Goal: Task Accomplishment & Management: Use online tool/utility

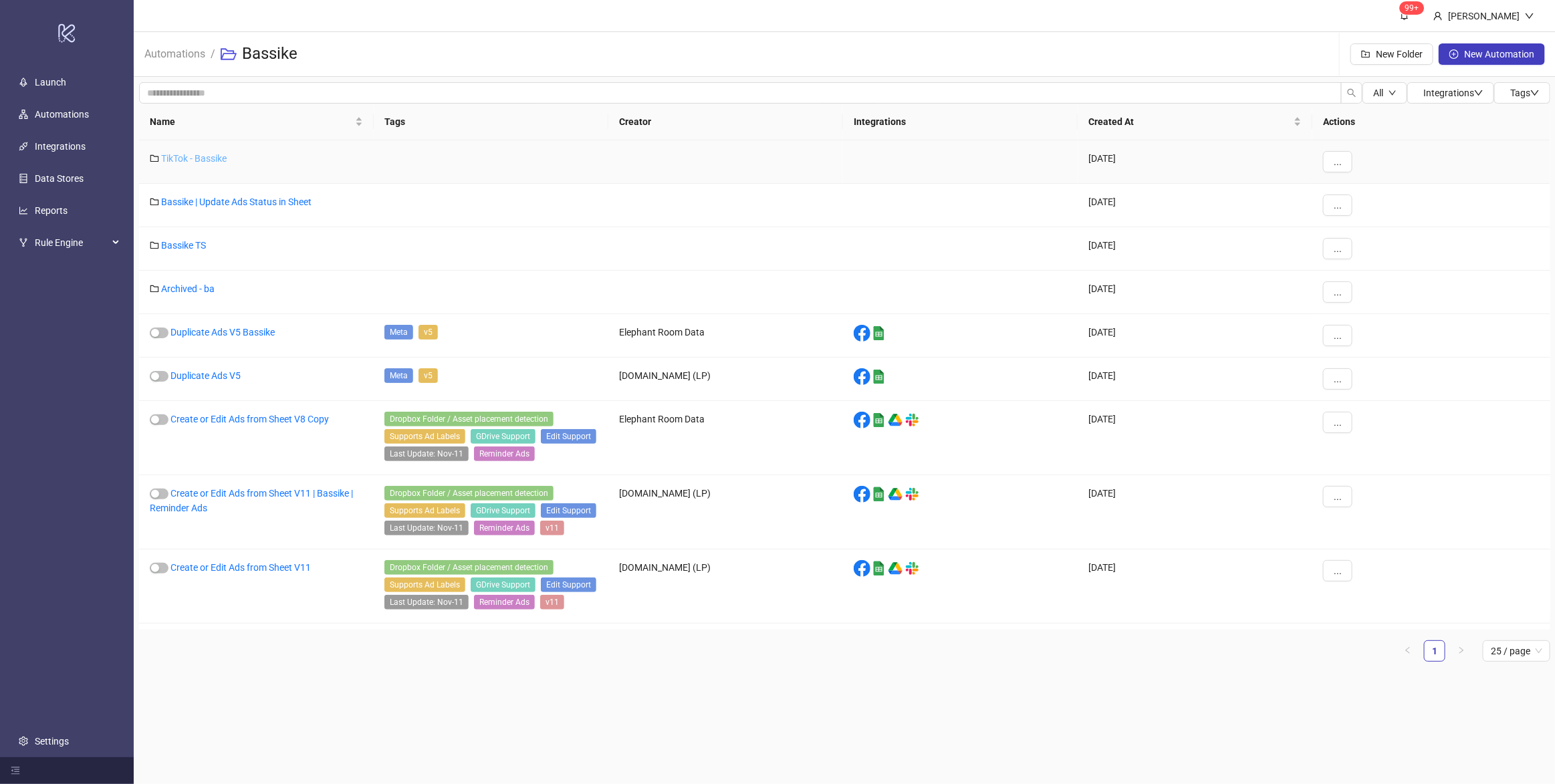
click at [218, 159] on link "TikTok - Bassike" at bounding box center [194, 159] width 65 height 11
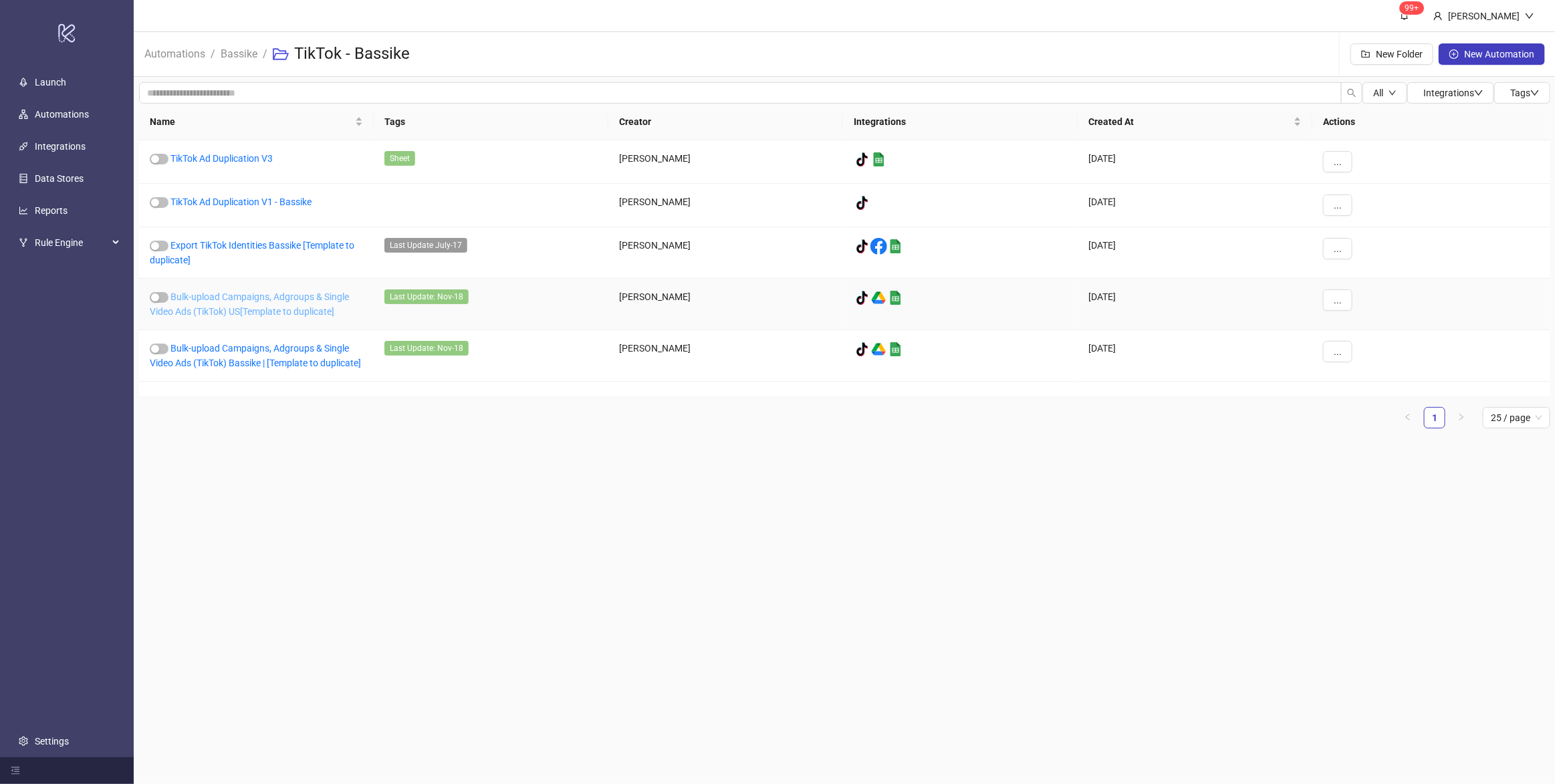
click at [287, 315] on link "Bulk-upload Campaigns, Adgroups & Single Video Ads (TikTok) US[Template to dupl…" at bounding box center [249, 304] width 199 height 26
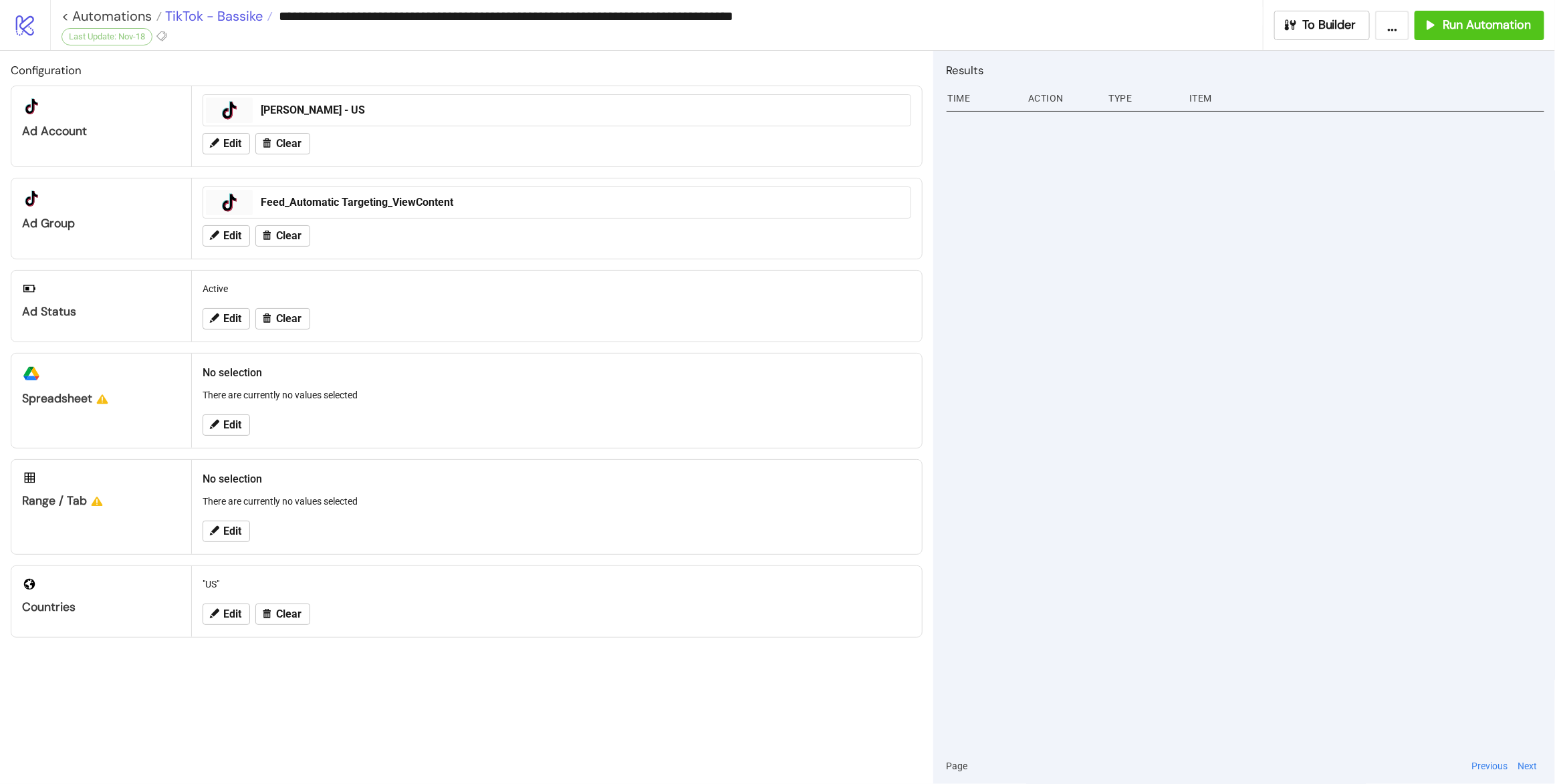
click at [225, 14] on span "TikTok - Bassike" at bounding box center [212, 16] width 101 height 17
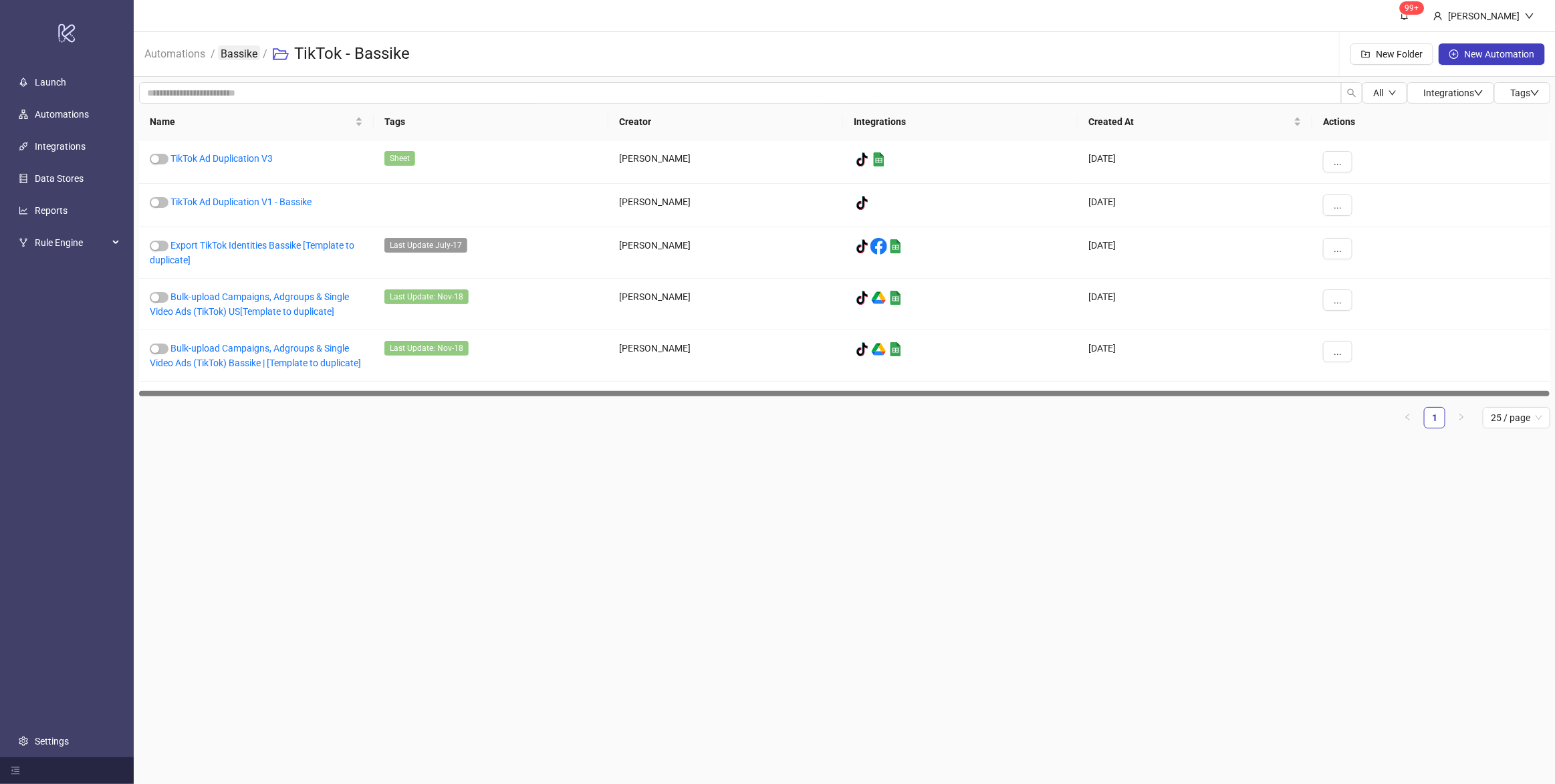
click at [252, 55] on link "Bassike" at bounding box center [239, 53] width 42 height 15
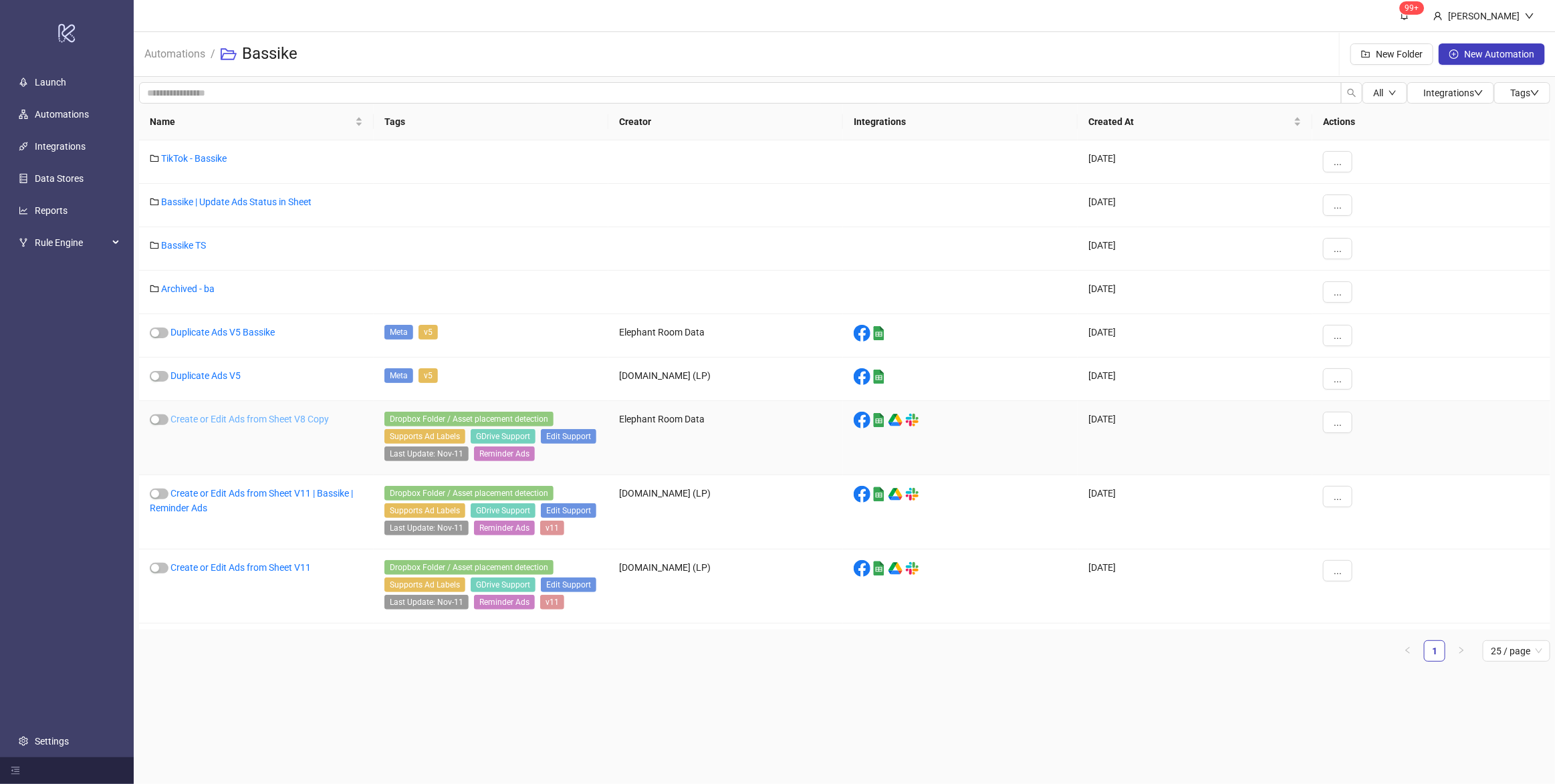
click at [292, 425] on link "Create or Edit Ads from Sheet V8 Copy" at bounding box center [250, 419] width 159 height 11
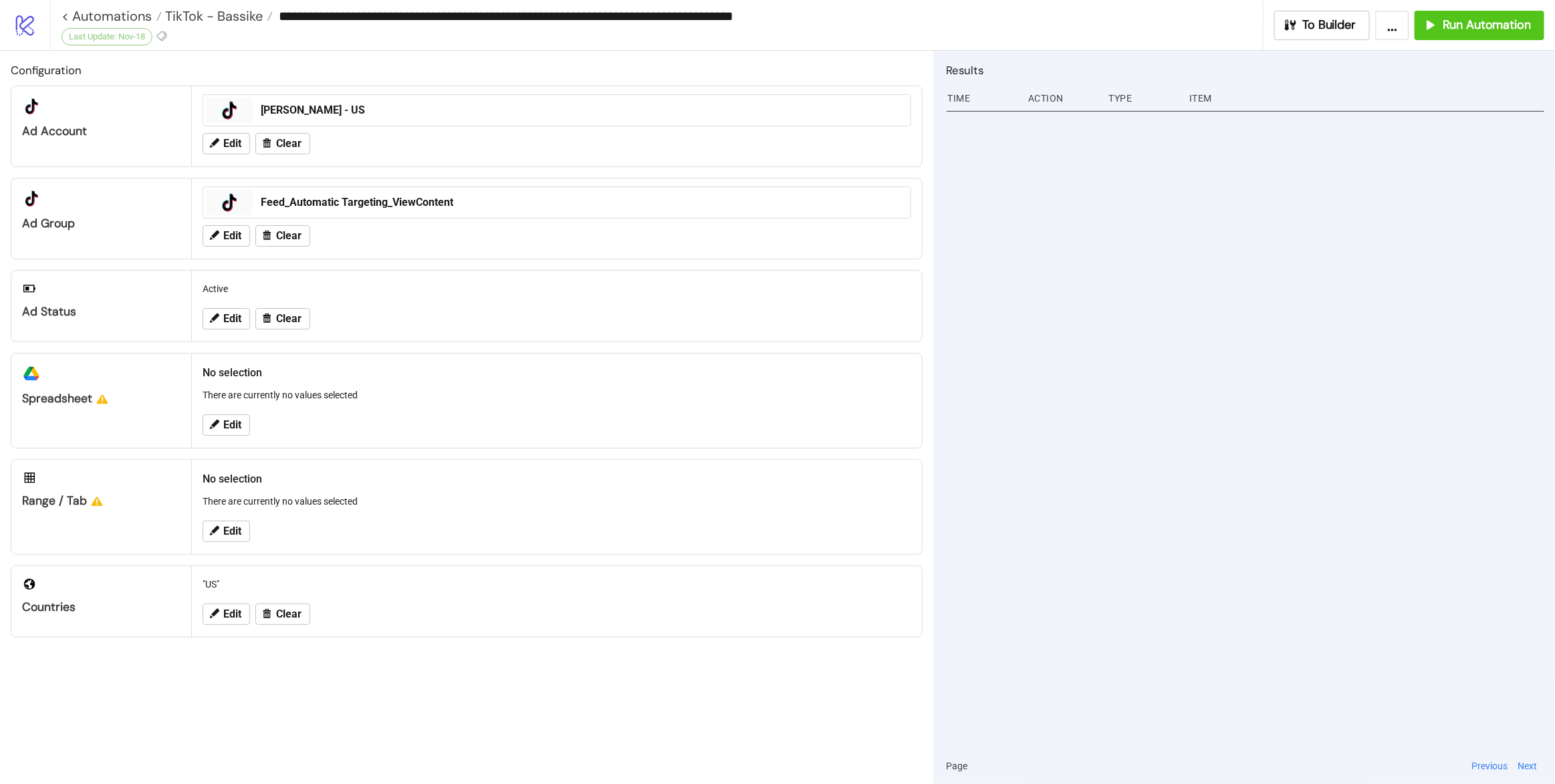
type input "**********"
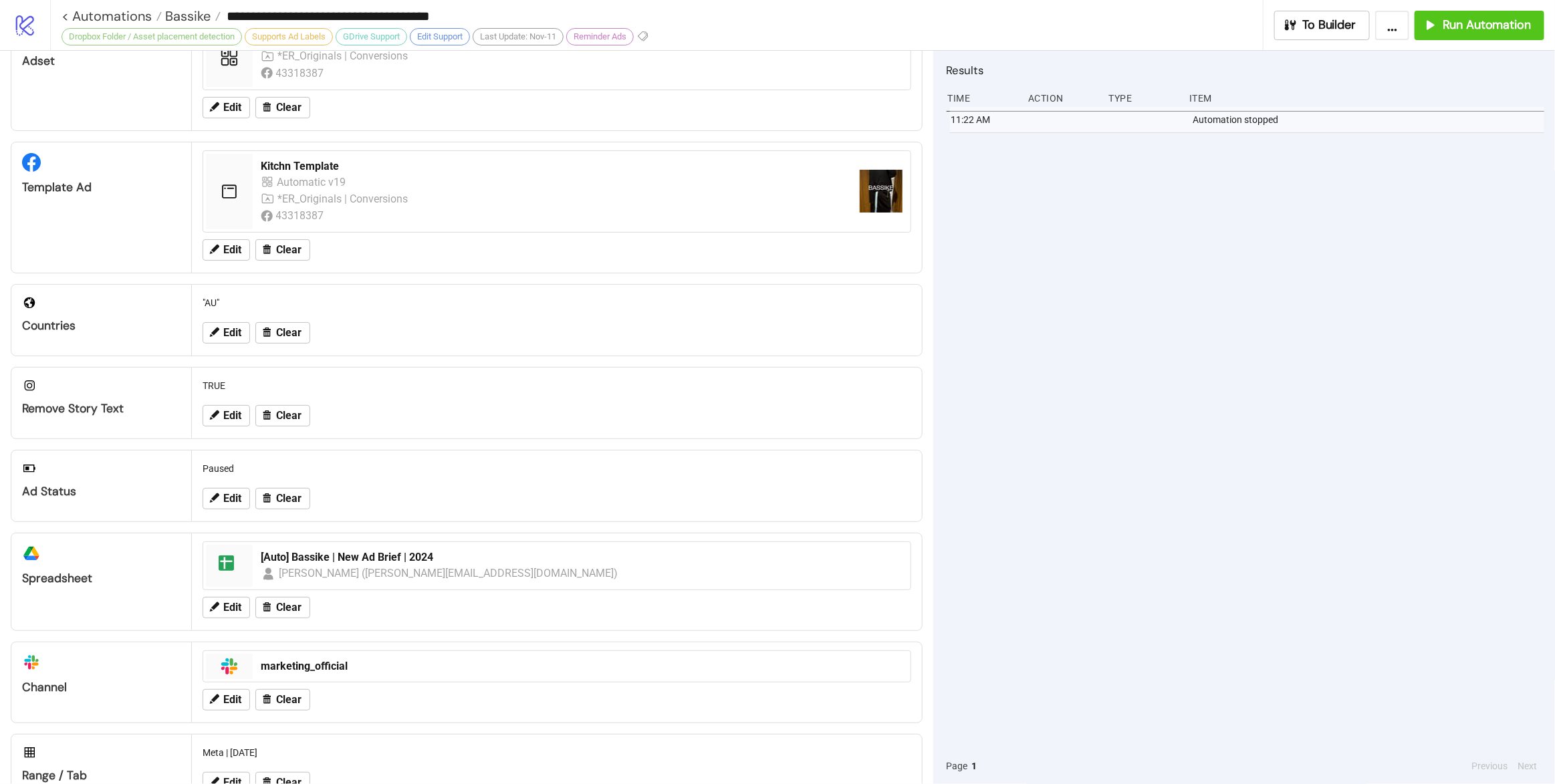
scroll to position [164, 0]
click at [933, 247] on div "Results Time Action Type Item 11:22 AM Automation stopped Page 1 Previous Next" at bounding box center [1244, 417] width 622 height 734
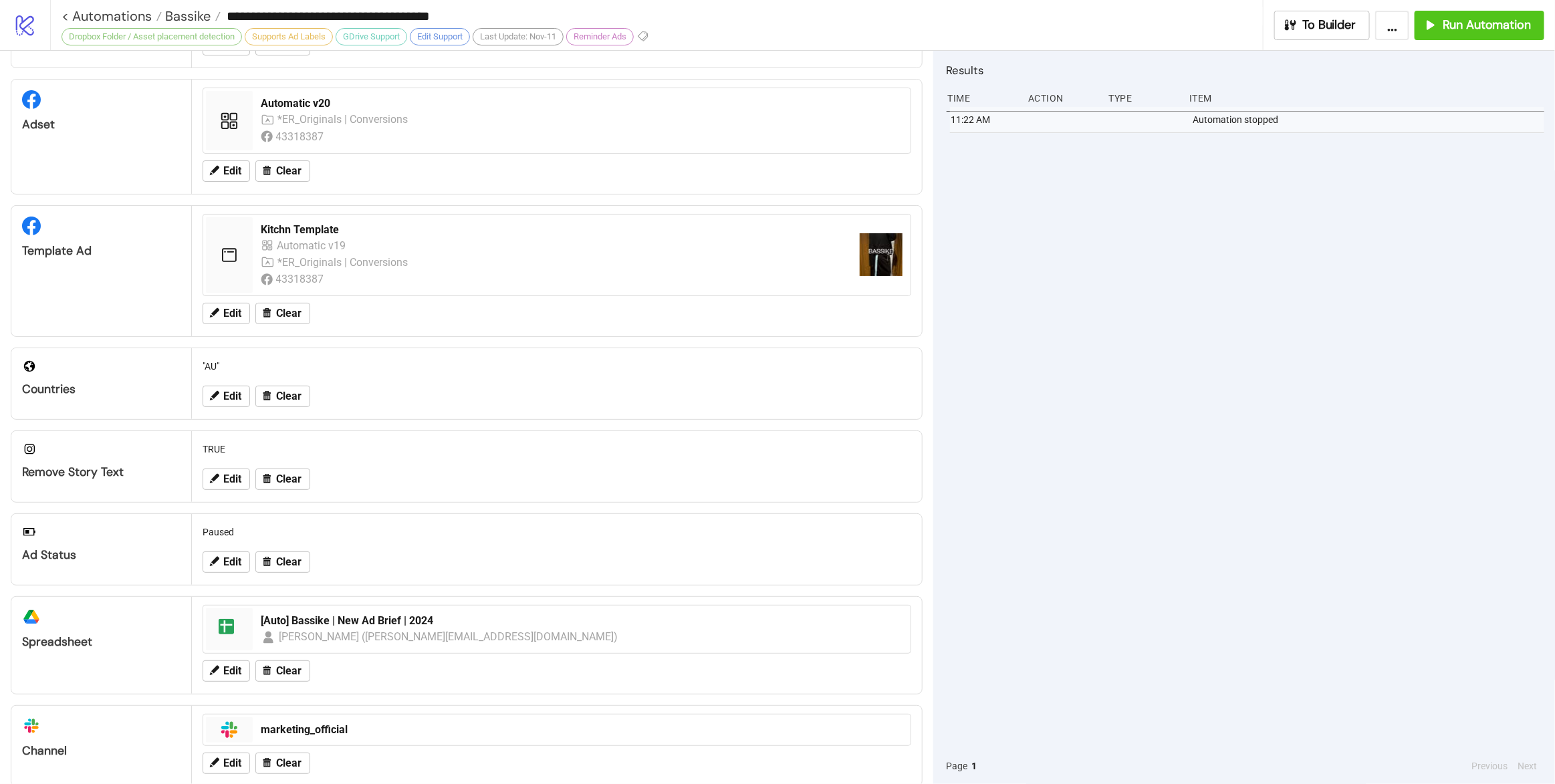
scroll to position [250, 0]
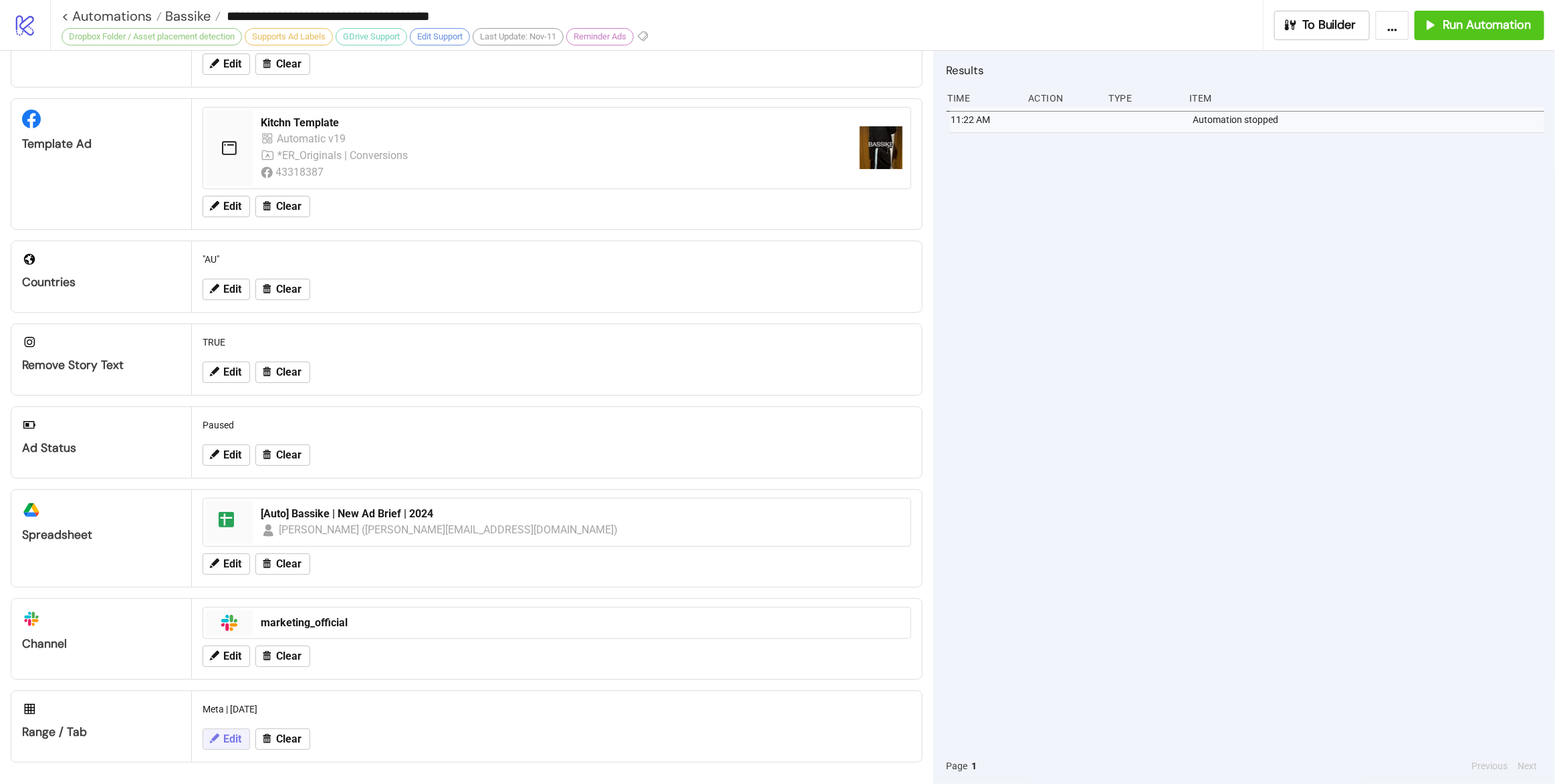
click at [229, 737] on span "Edit" at bounding box center [232, 739] width 18 height 12
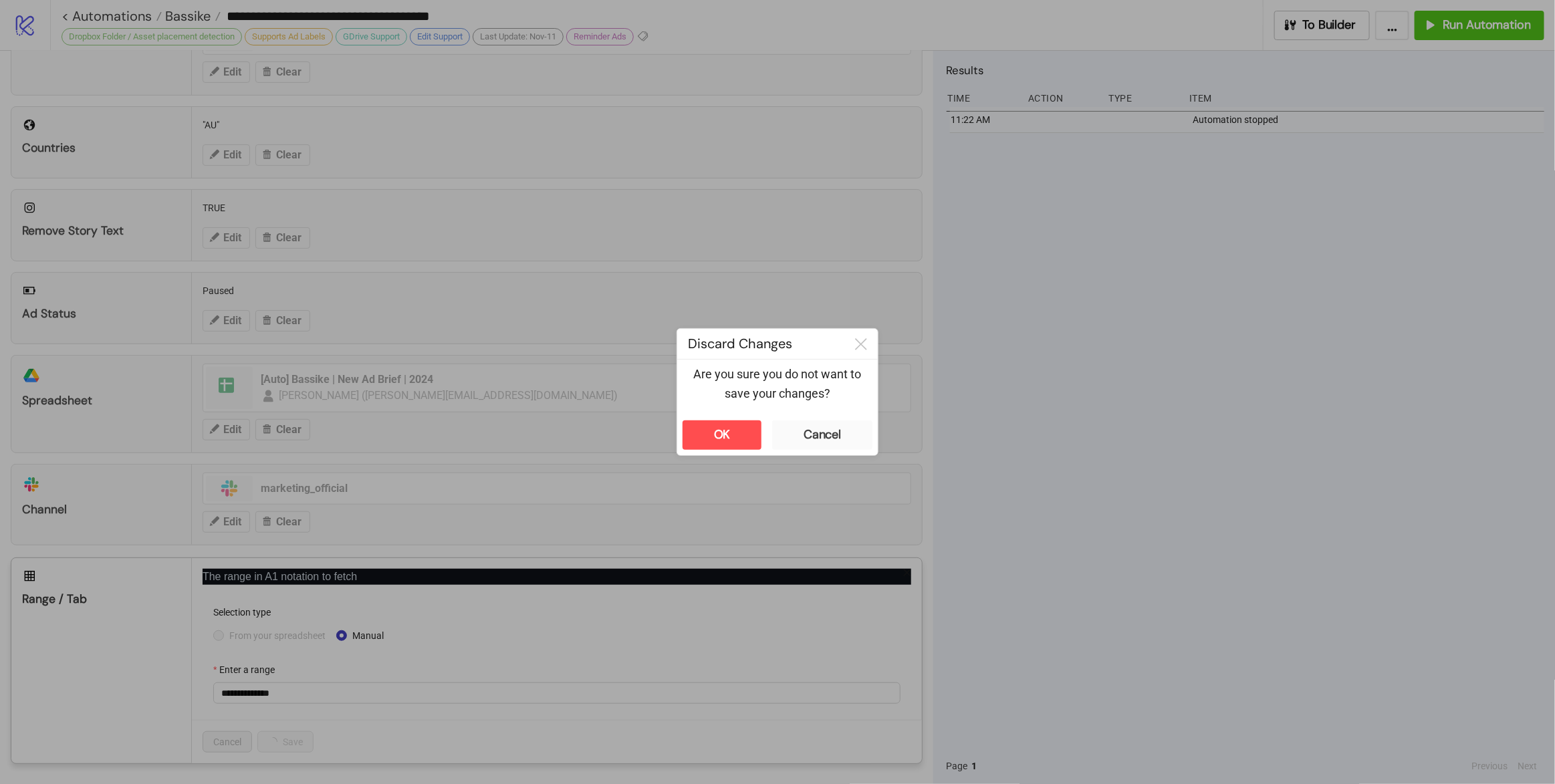
scroll to position [386, 0]
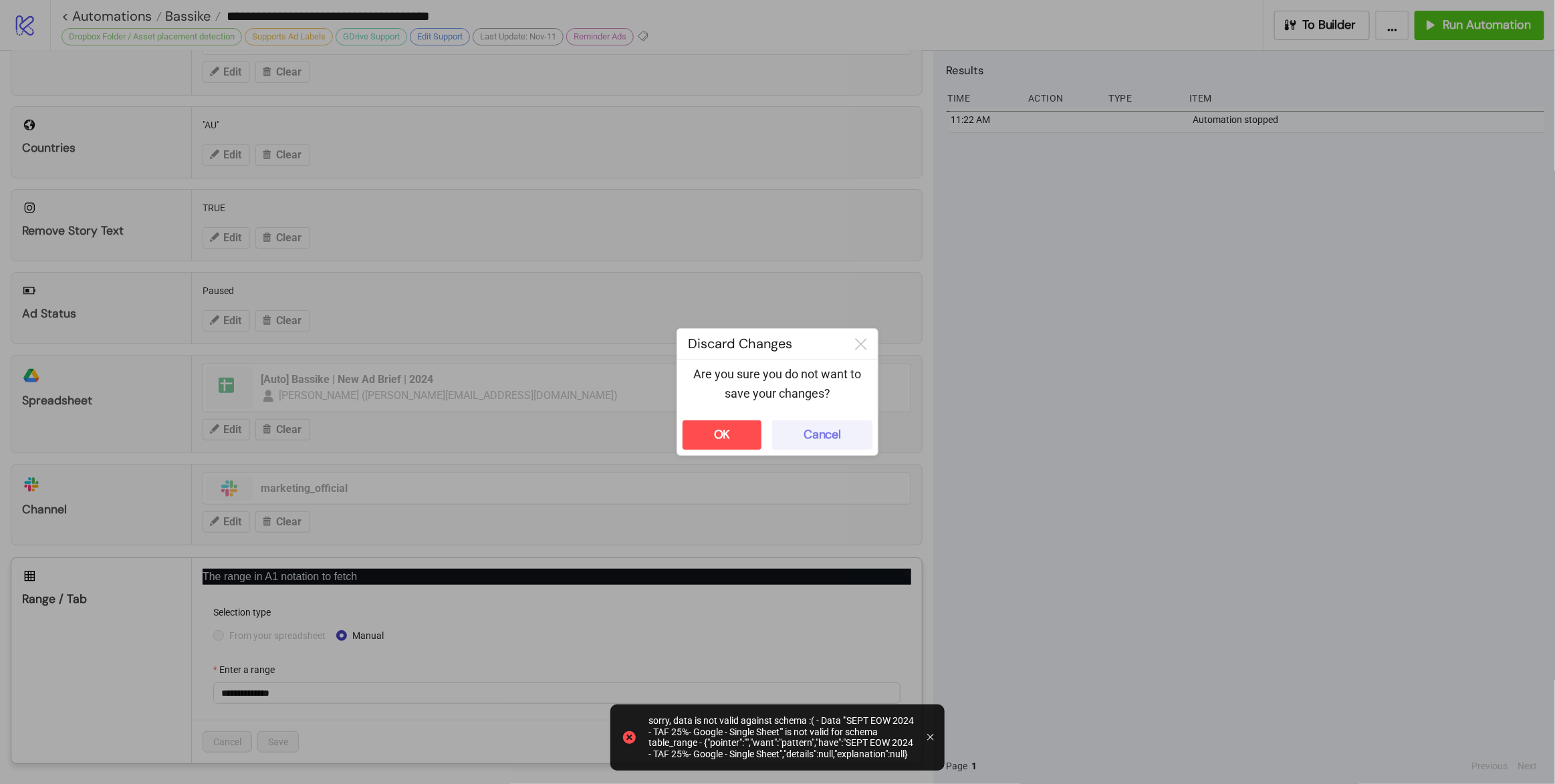
click at [832, 437] on div "Cancel" at bounding box center [822, 435] width 38 height 16
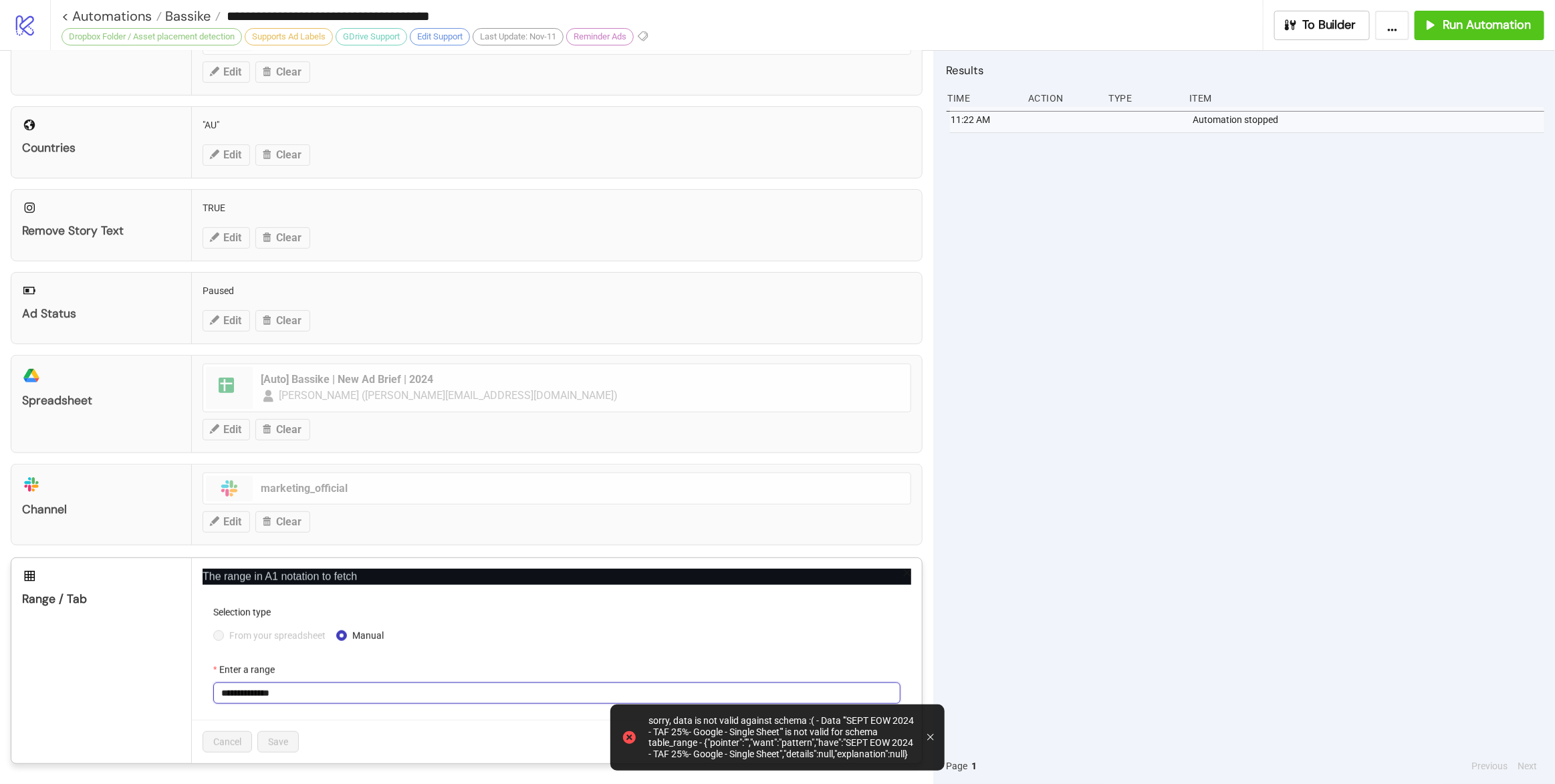
click at [317, 696] on input "**********" at bounding box center [557, 692] width 687 height 21
paste input "text"
type input "**********"
click at [280, 741] on span "Save" at bounding box center [278, 742] width 20 height 11
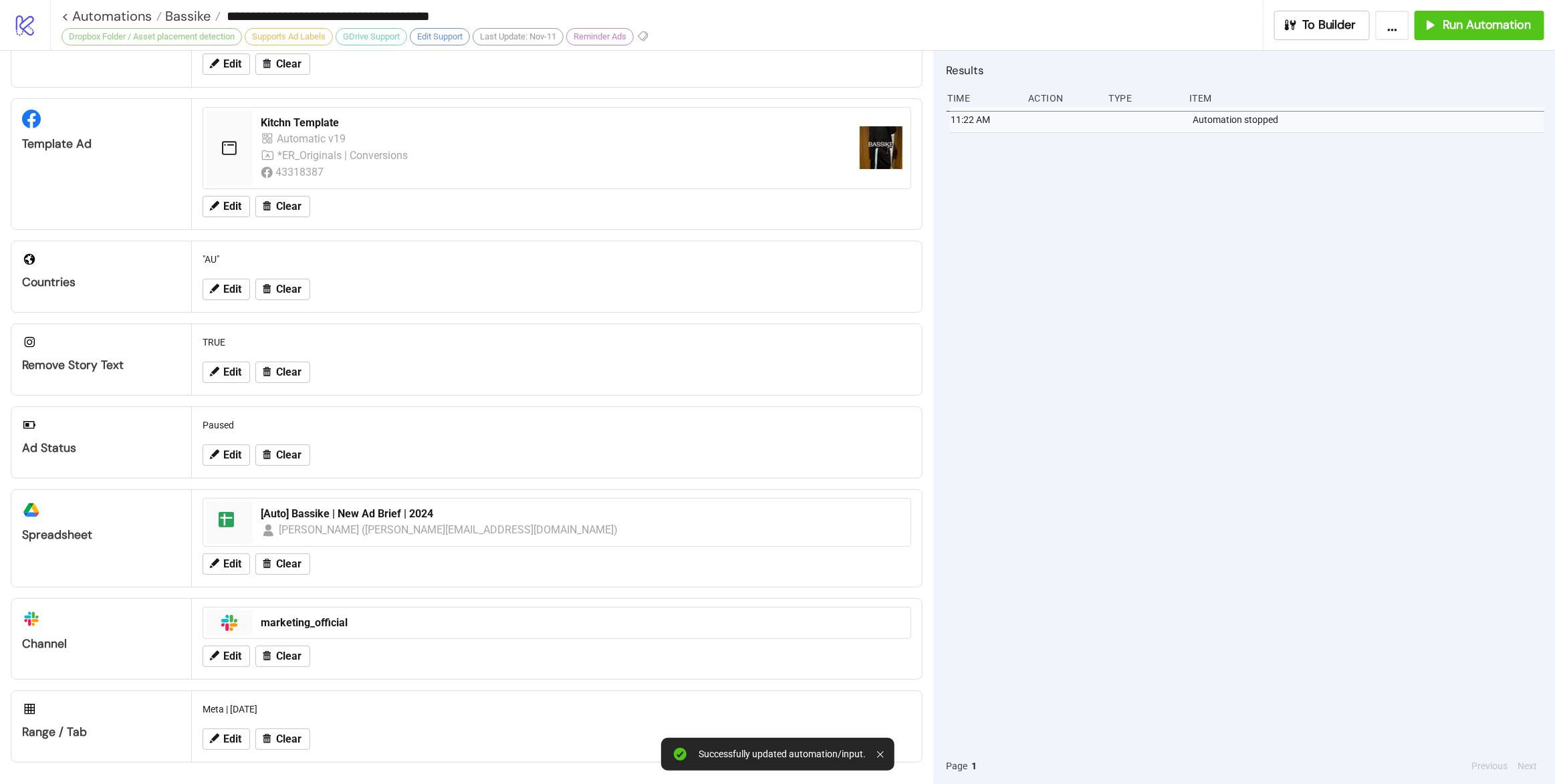
scroll to position [250, 0]
click at [1105, 384] on div "11:22 AM Automation stopped" at bounding box center [1246, 427] width 598 height 641
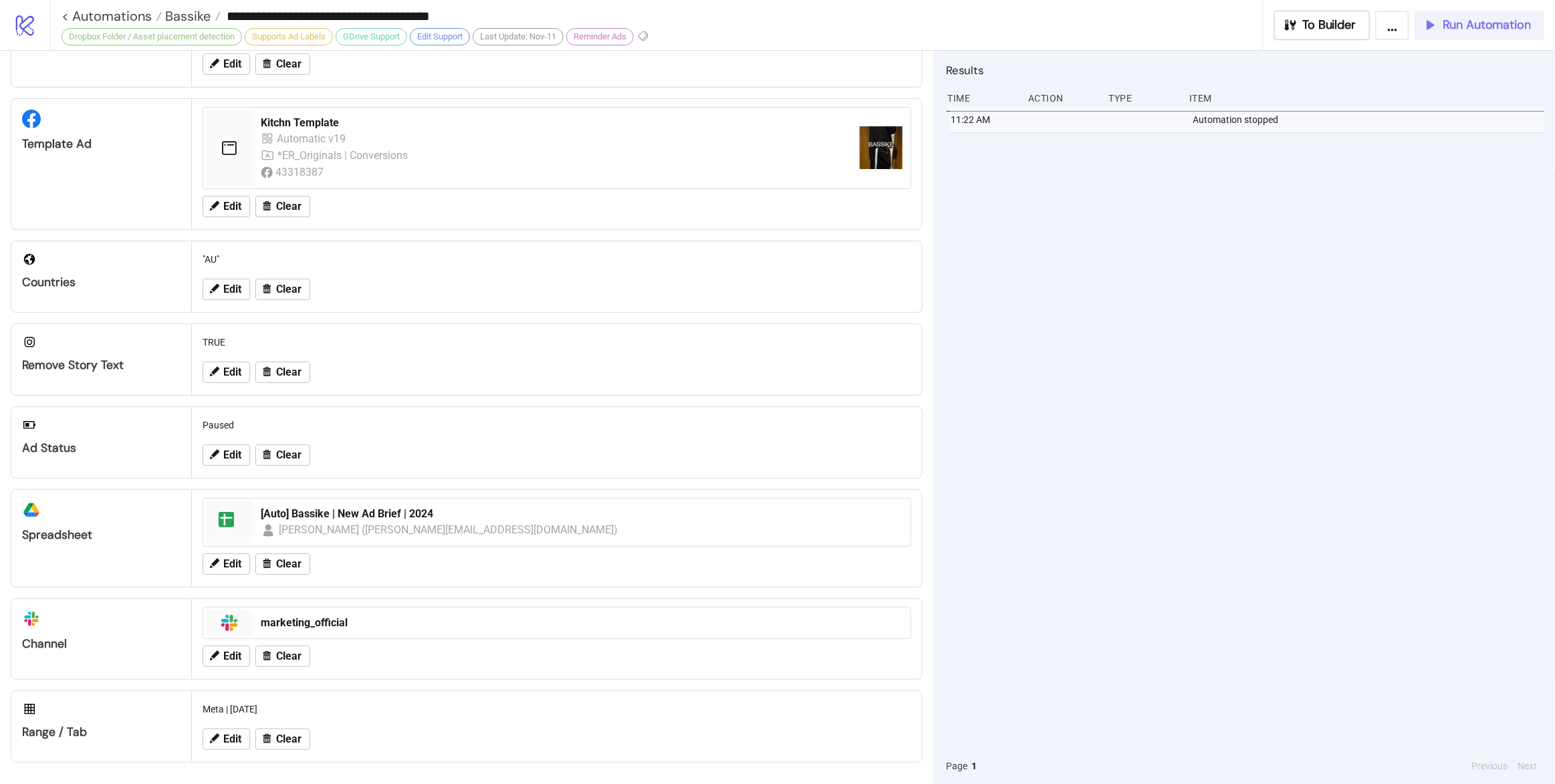
click at [1463, 36] on button "Run Automation" at bounding box center [1479, 26] width 129 height 29
click at [1473, 18] on span "Run Automation" at bounding box center [1487, 25] width 88 height 16
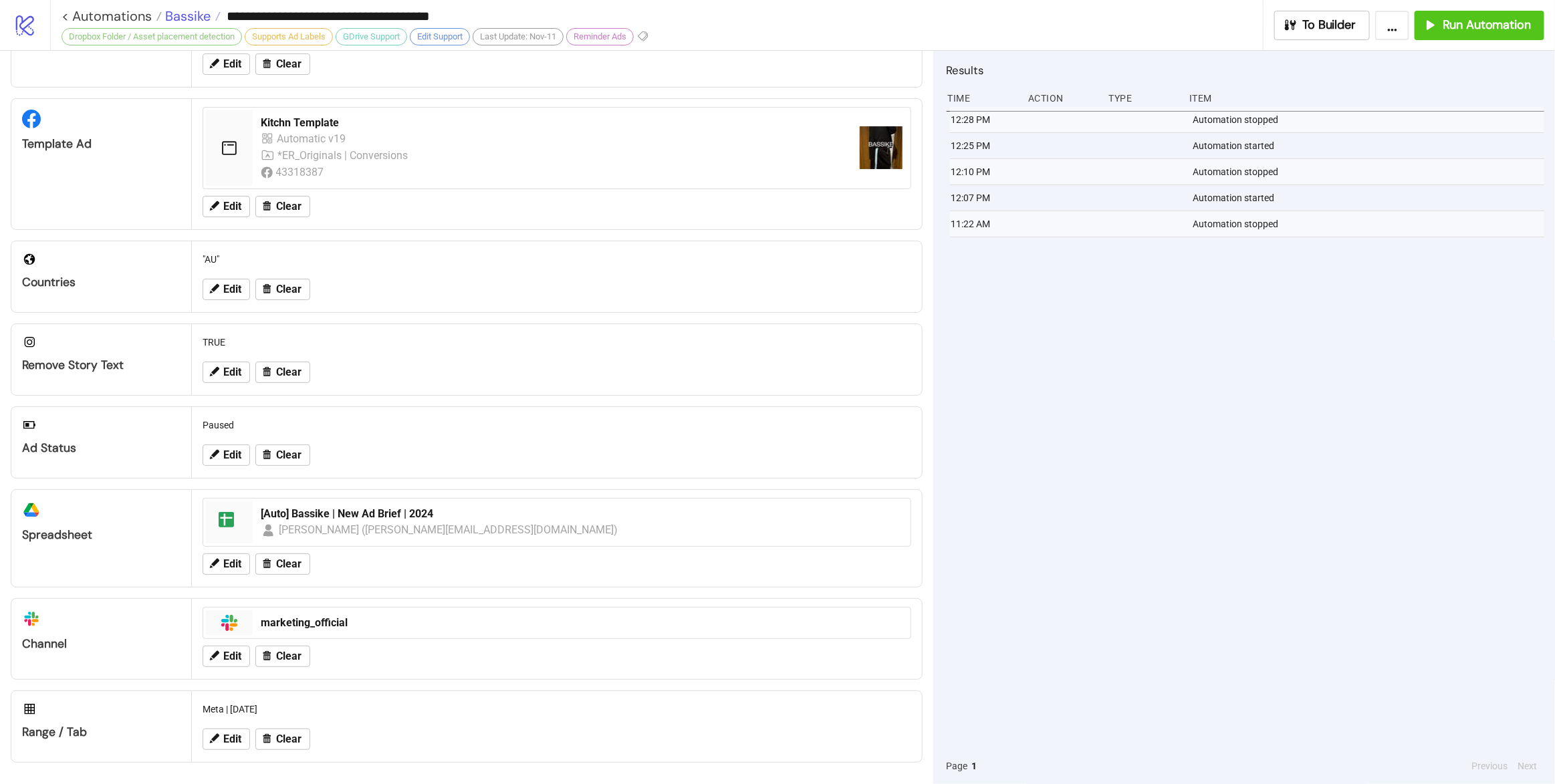
click at [193, 13] on span "Bassike" at bounding box center [185, 16] width 49 height 17
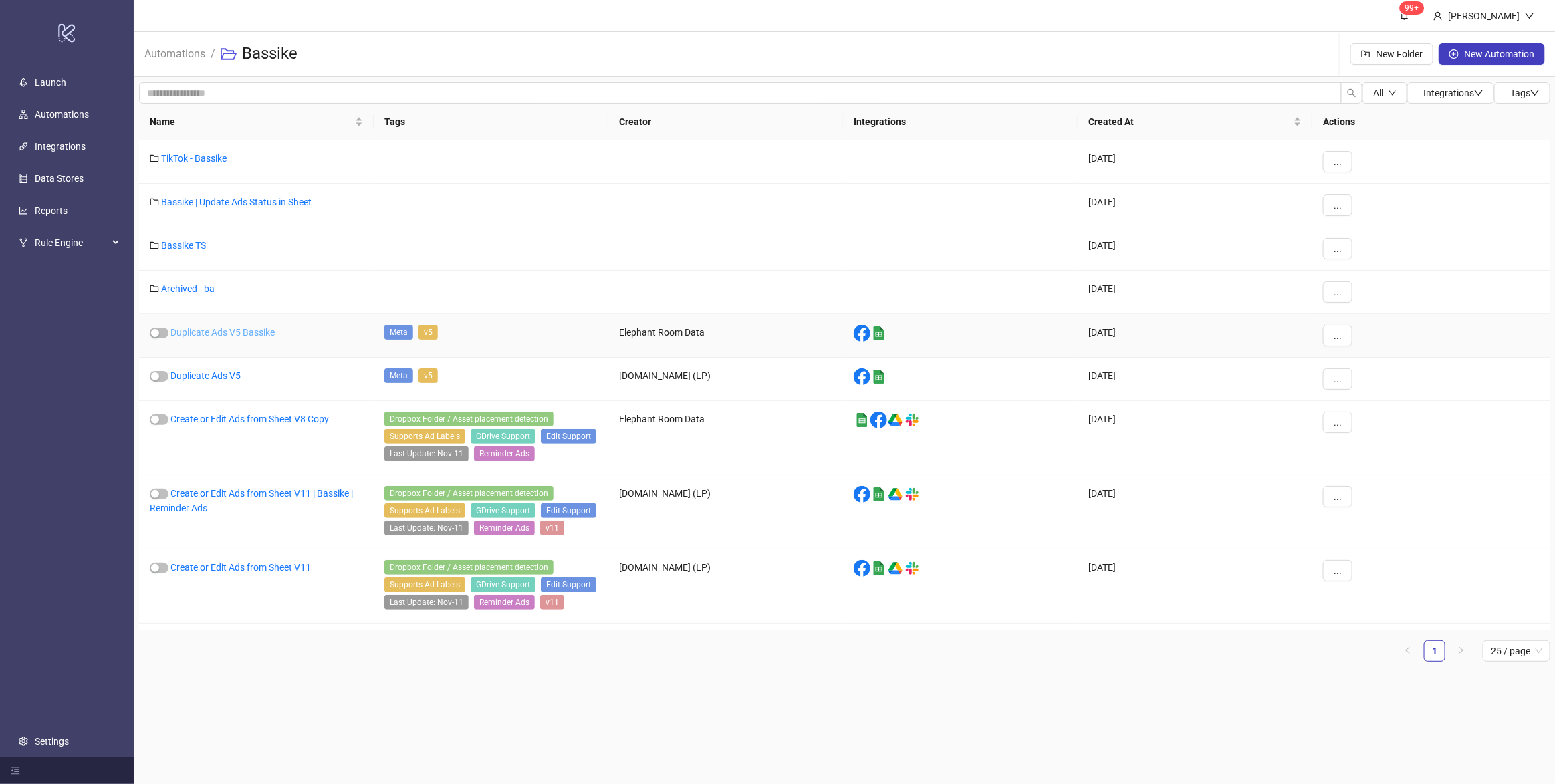
click at [265, 335] on link "Duplicate Ads V5 Bassike" at bounding box center [223, 332] width 105 height 11
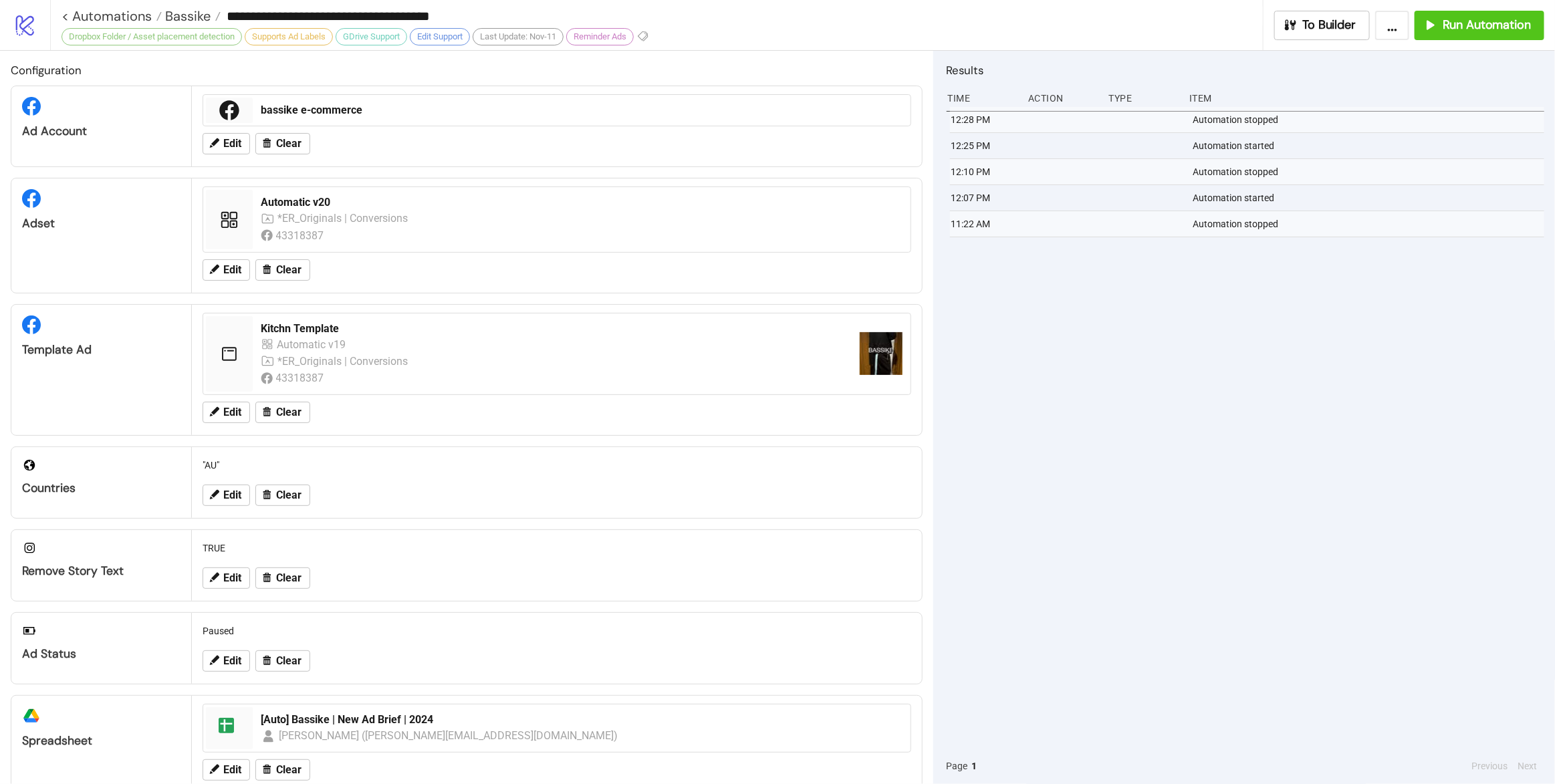
type input "**********"
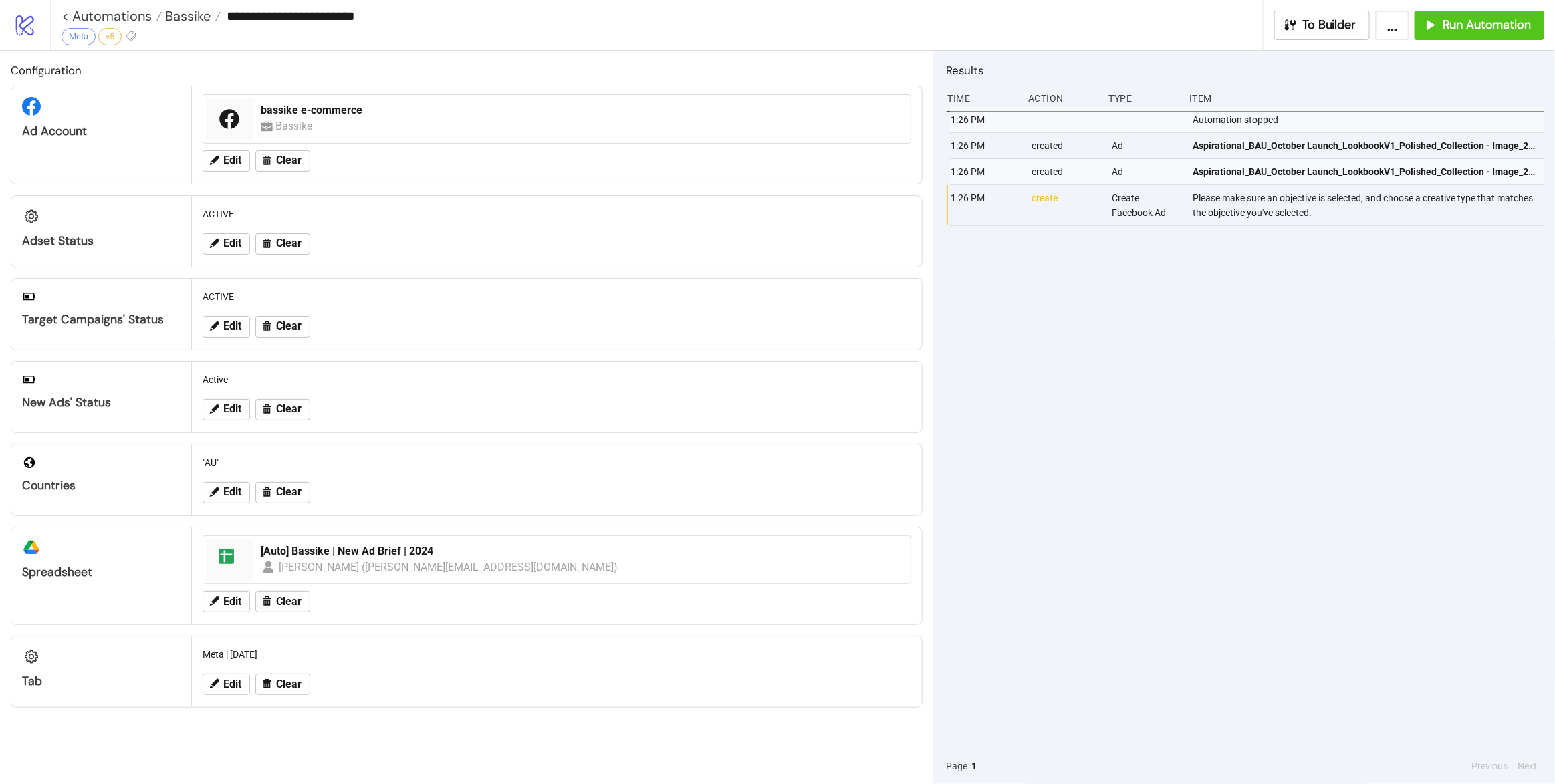
click at [1484, 6] on div "**********" at bounding box center [803, 25] width 1505 height 50
click at [1483, 13] on button "Run Automation" at bounding box center [1479, 26] width 129 height 29
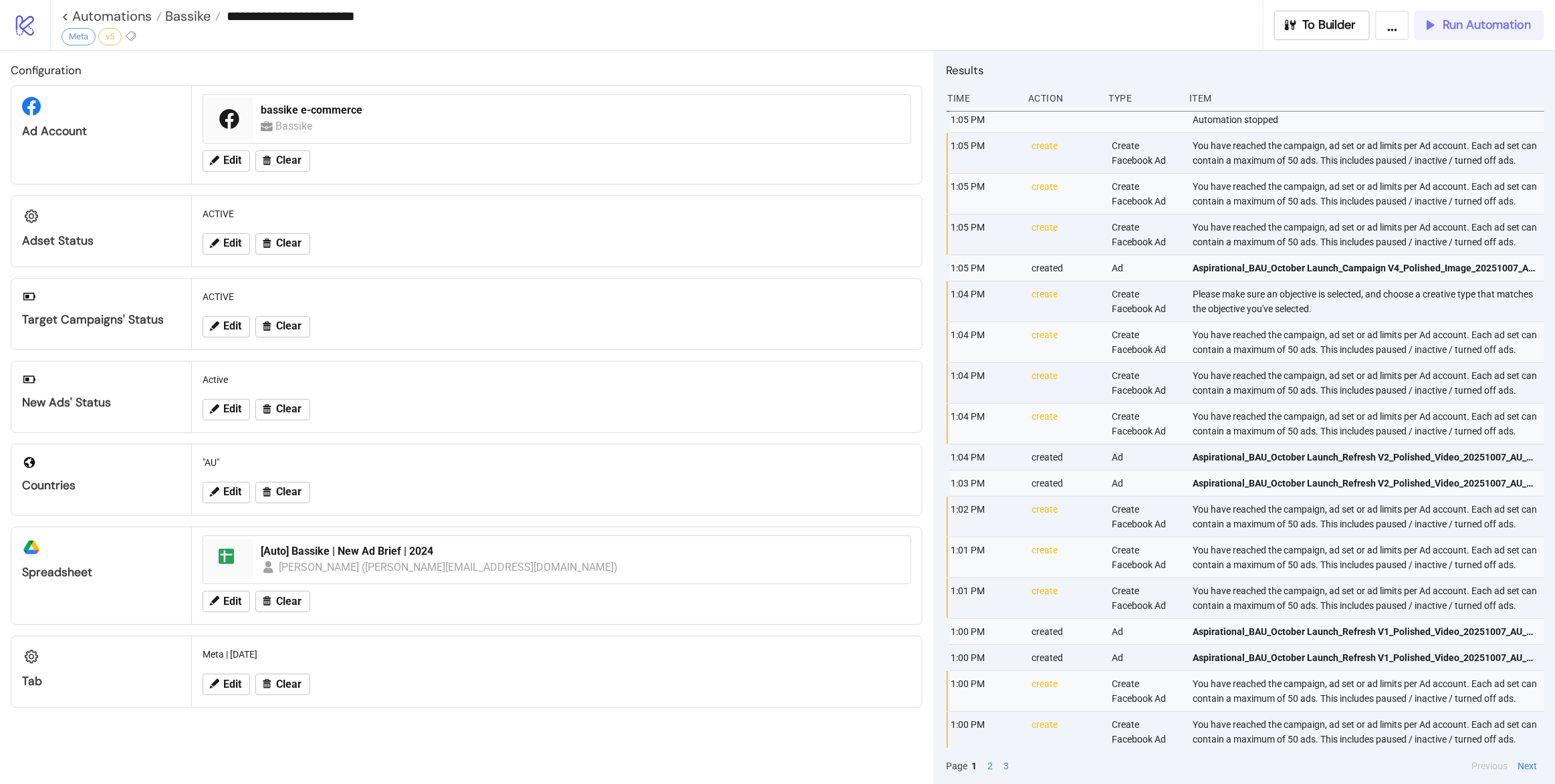
click at [1487, 30] on span "Run Automation" at bounding box center [1487, 25] width 88 height 16
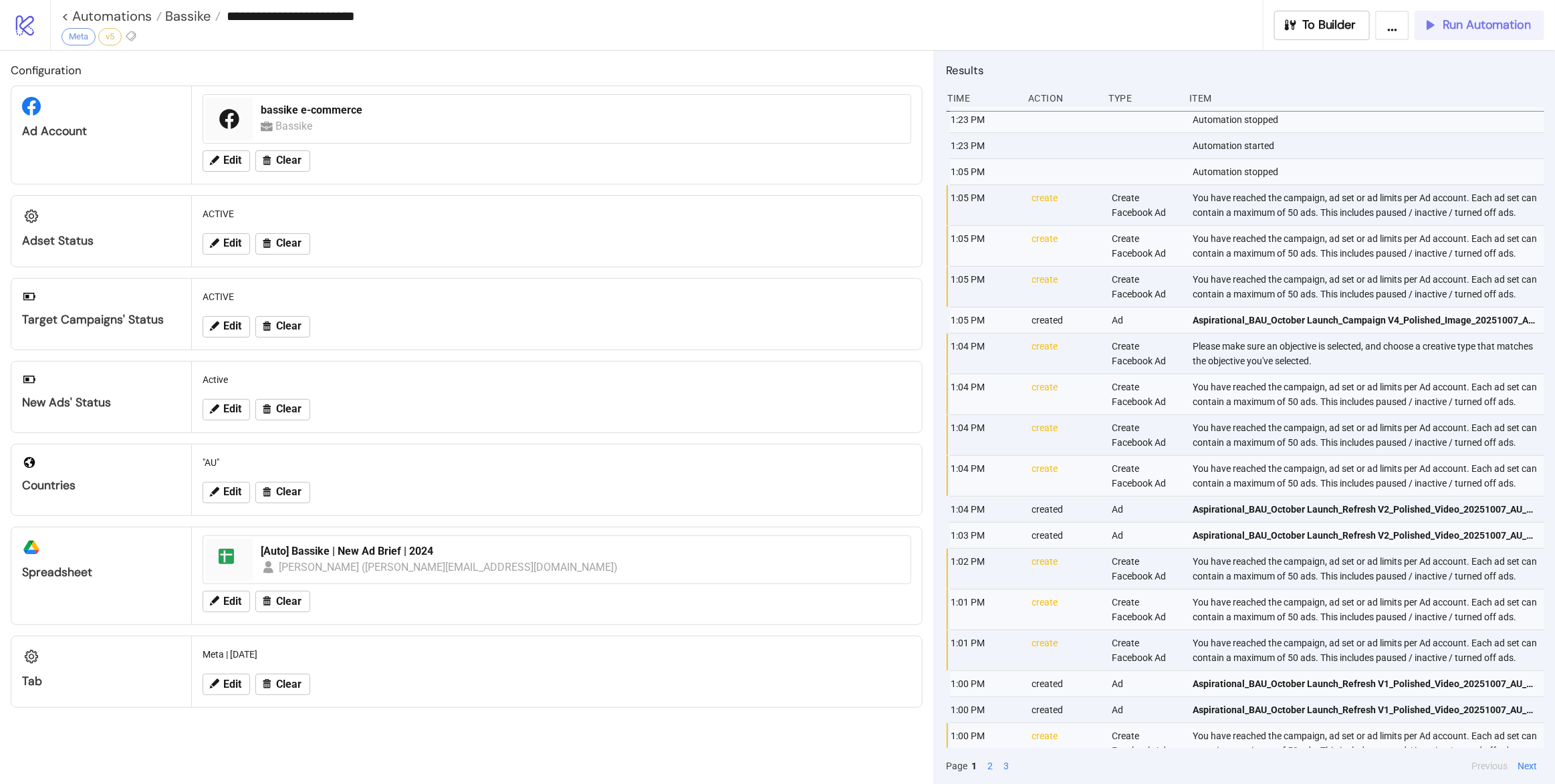
click at [1504, 31] on span "Run Automation" at bounding box center [1487, 25] width 88 height 16
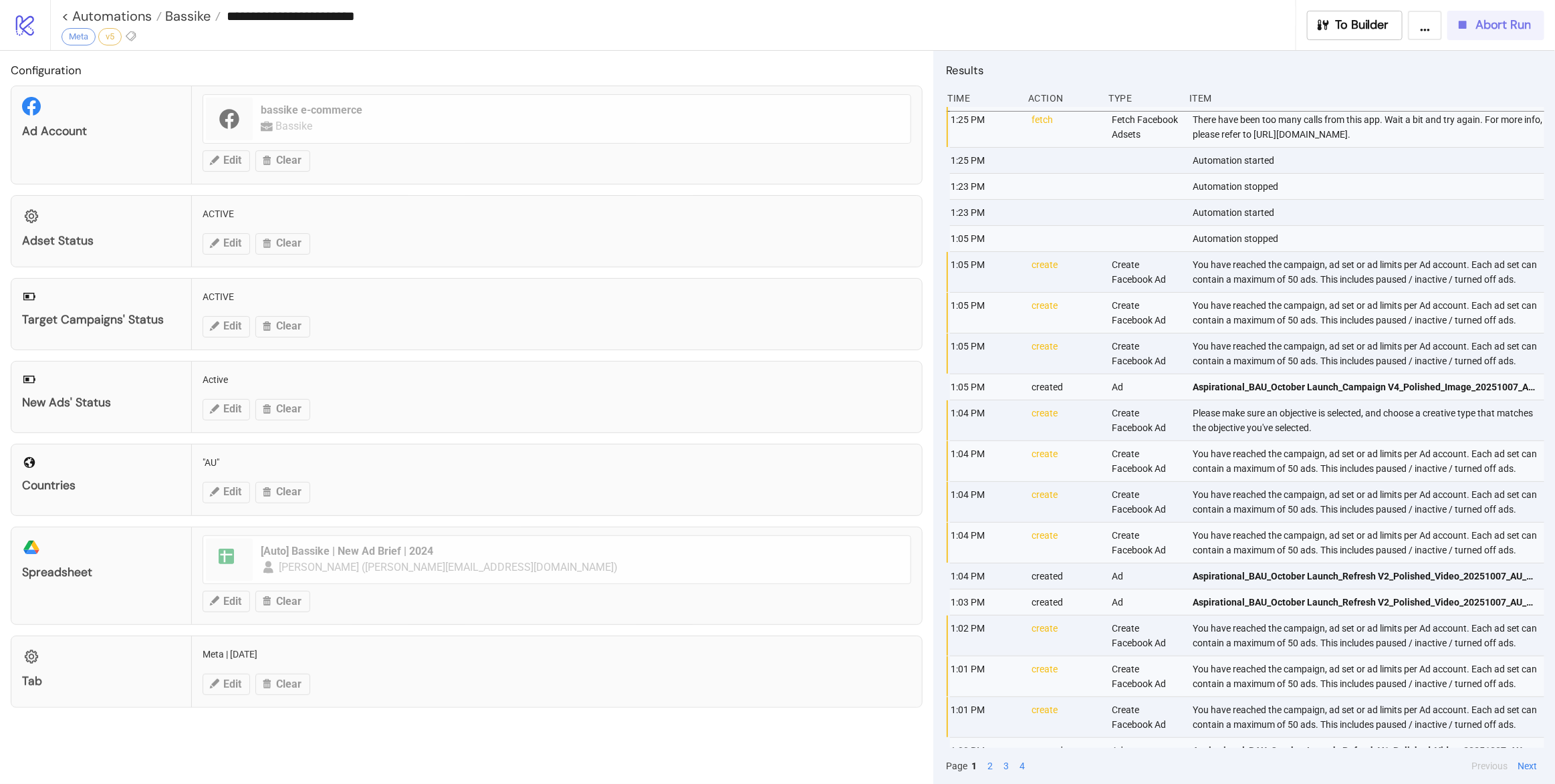
click at [1505, 26] on span "Abort Run" at bounding box center [1504, 25] width 55 height 16
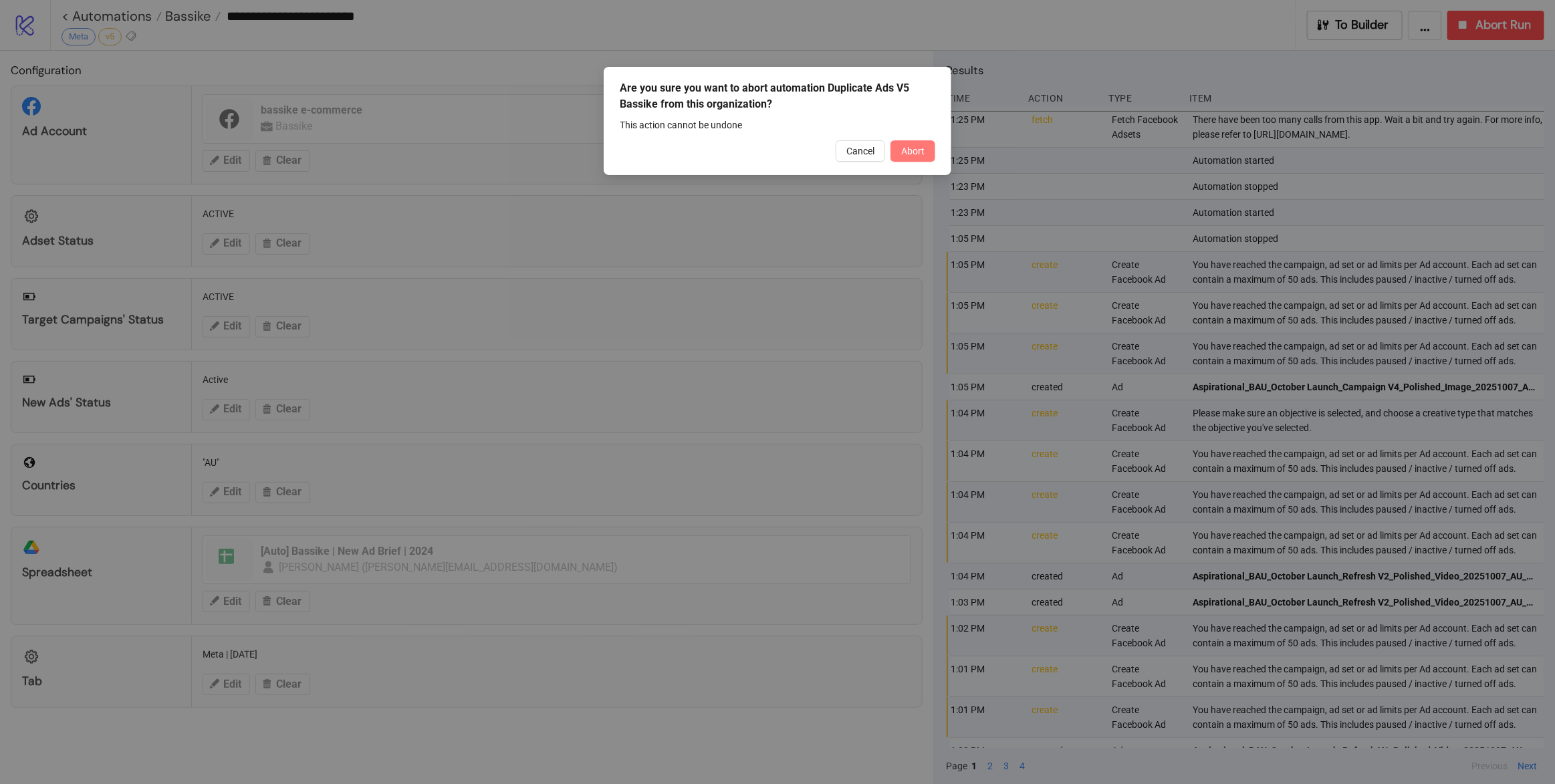
click at [900, 157] on button "Abort" at bounding box center [913, 150] width 45 height 21
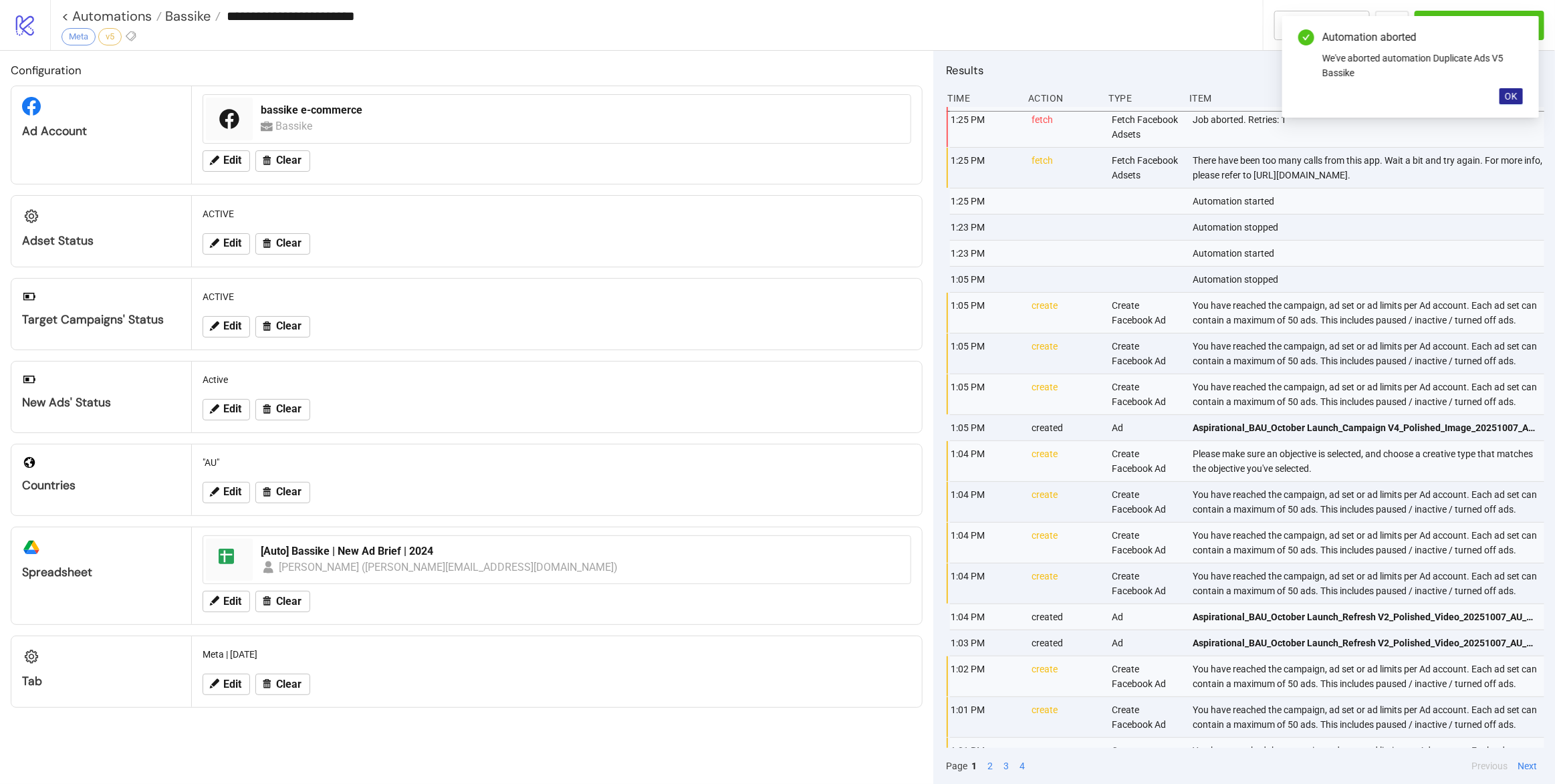
click at [1516, 94] on span "OK" at bounding box center [1512, 96] width 13 height 11
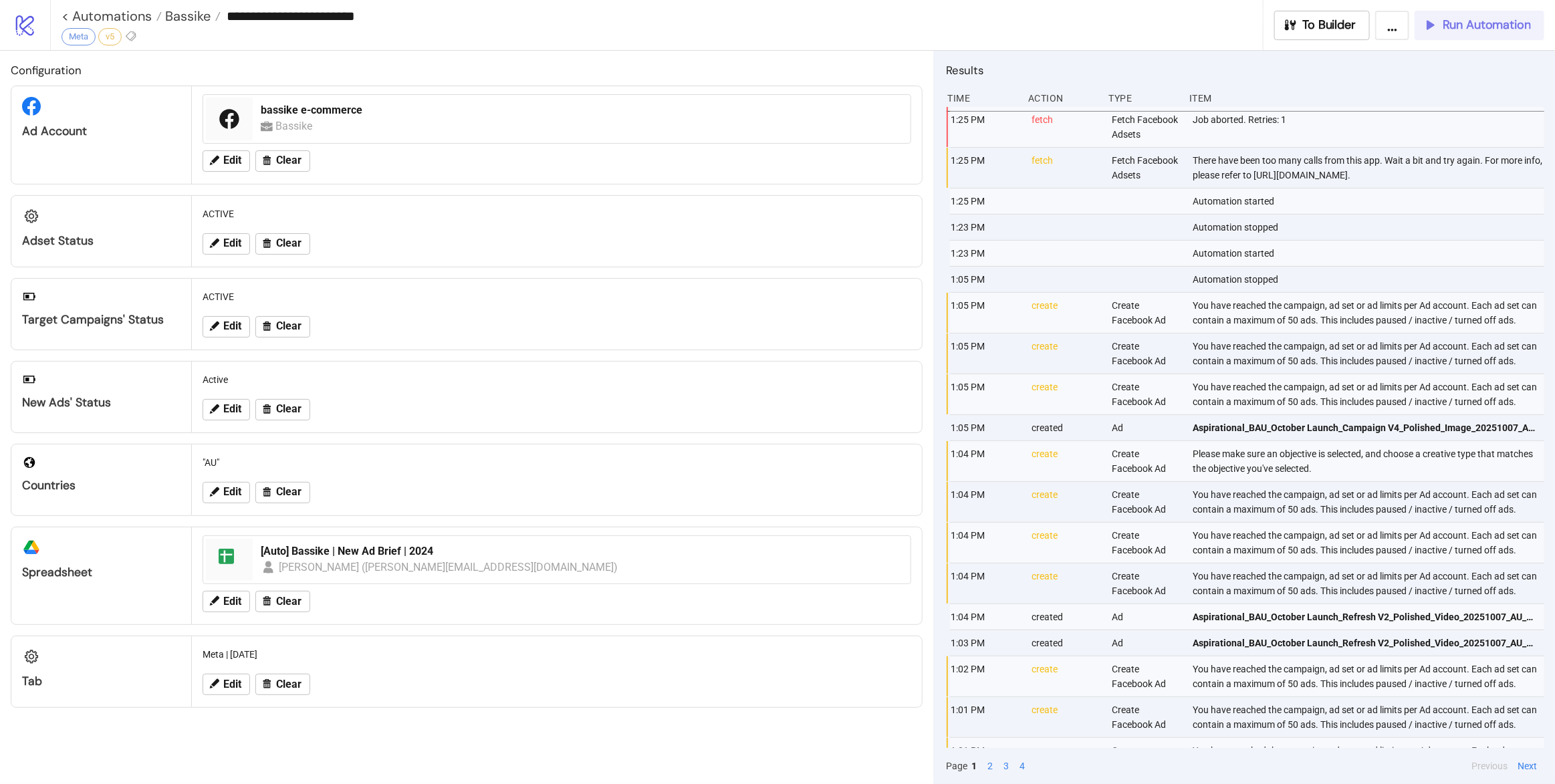
click at [1521, 25] on span "Run Automation" at bounding box center [1487, 25] width 88 height 16
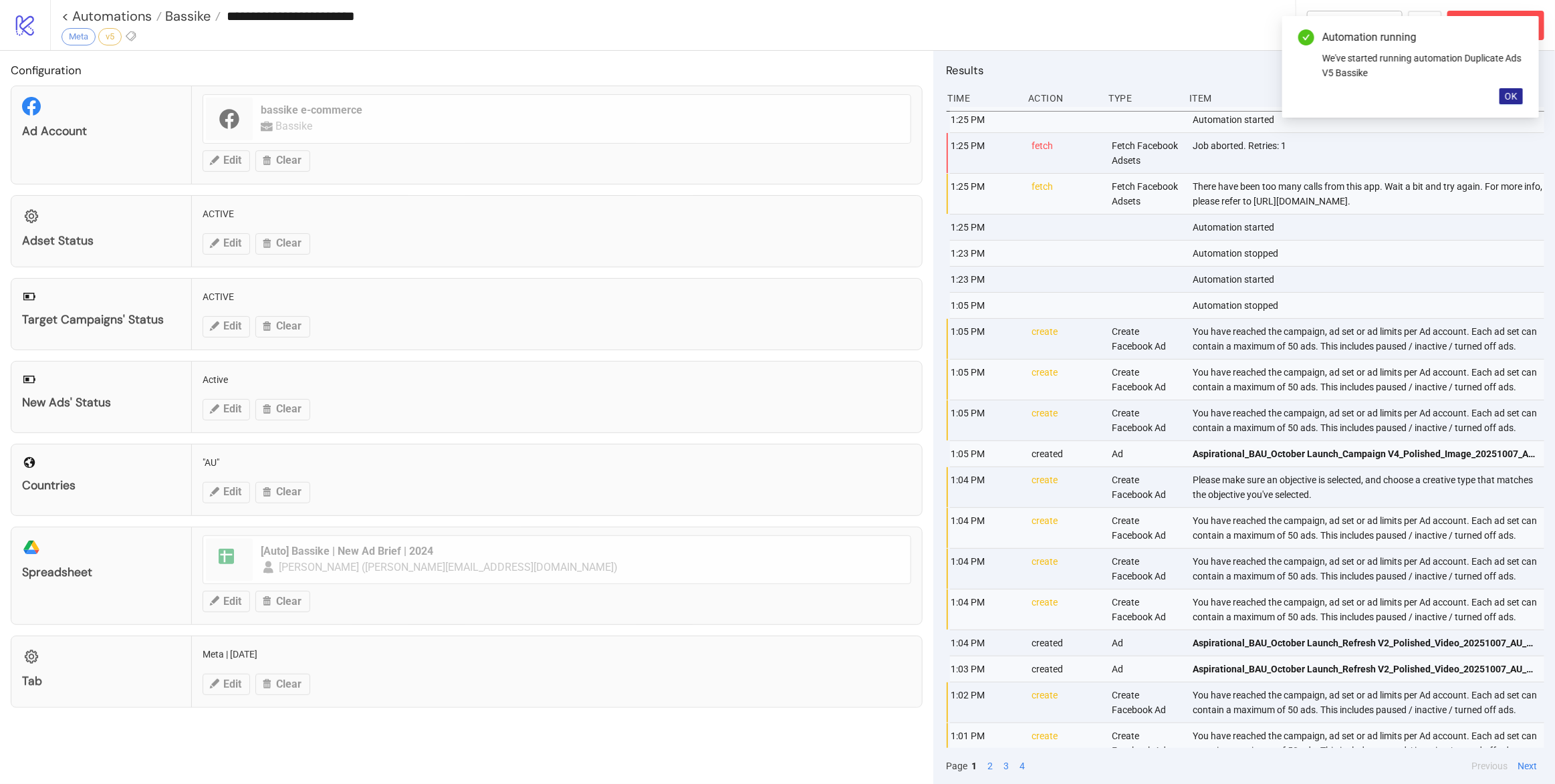
click at [1511, 103] on button "OK" at bounding box center [1512, 95] width 24 height 16
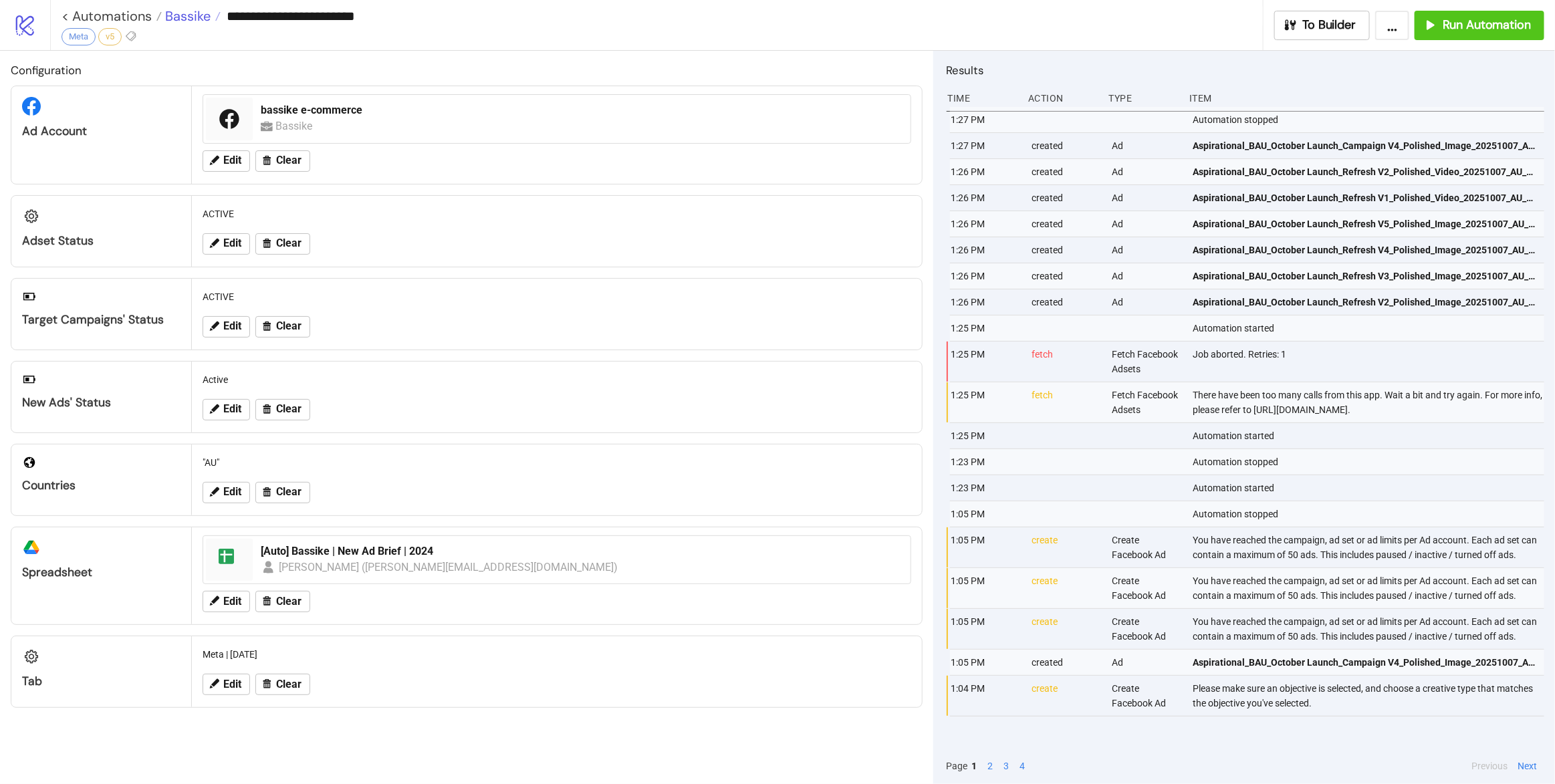
click at [169, 16] on span "Bassike" at bounding box center [185, 16] width 49 height 17
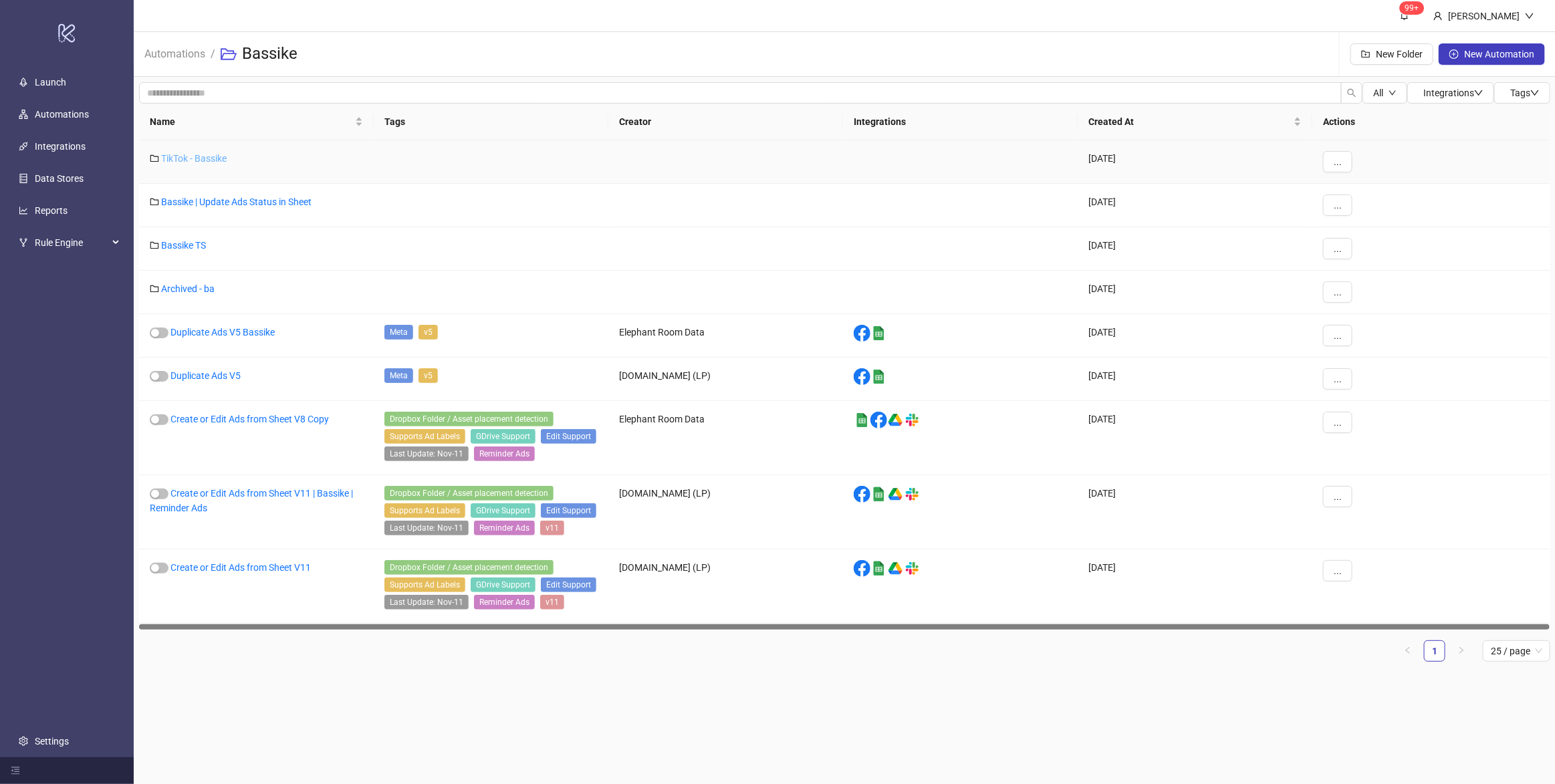
click at [191, 160] on link "TikTok - Bassike" at bounding box center [194, 159] width 65 height 11
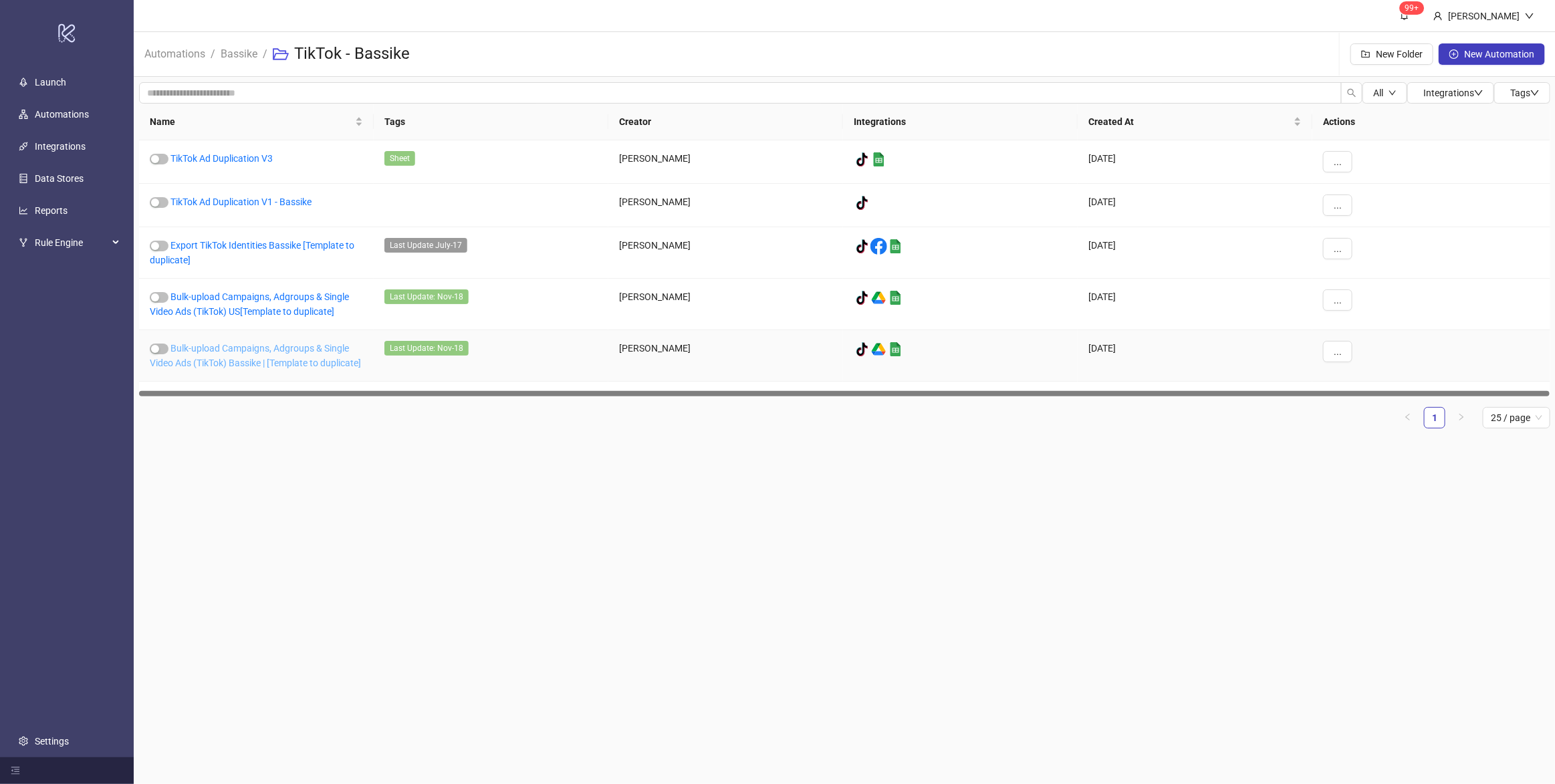
click at [315, 359] on link "Bulk-upload Campaigns, Adgroups & Single Video Ads (TikTok) Bassike | [Template…" at bounding box center [255, 356] width 211 height 26
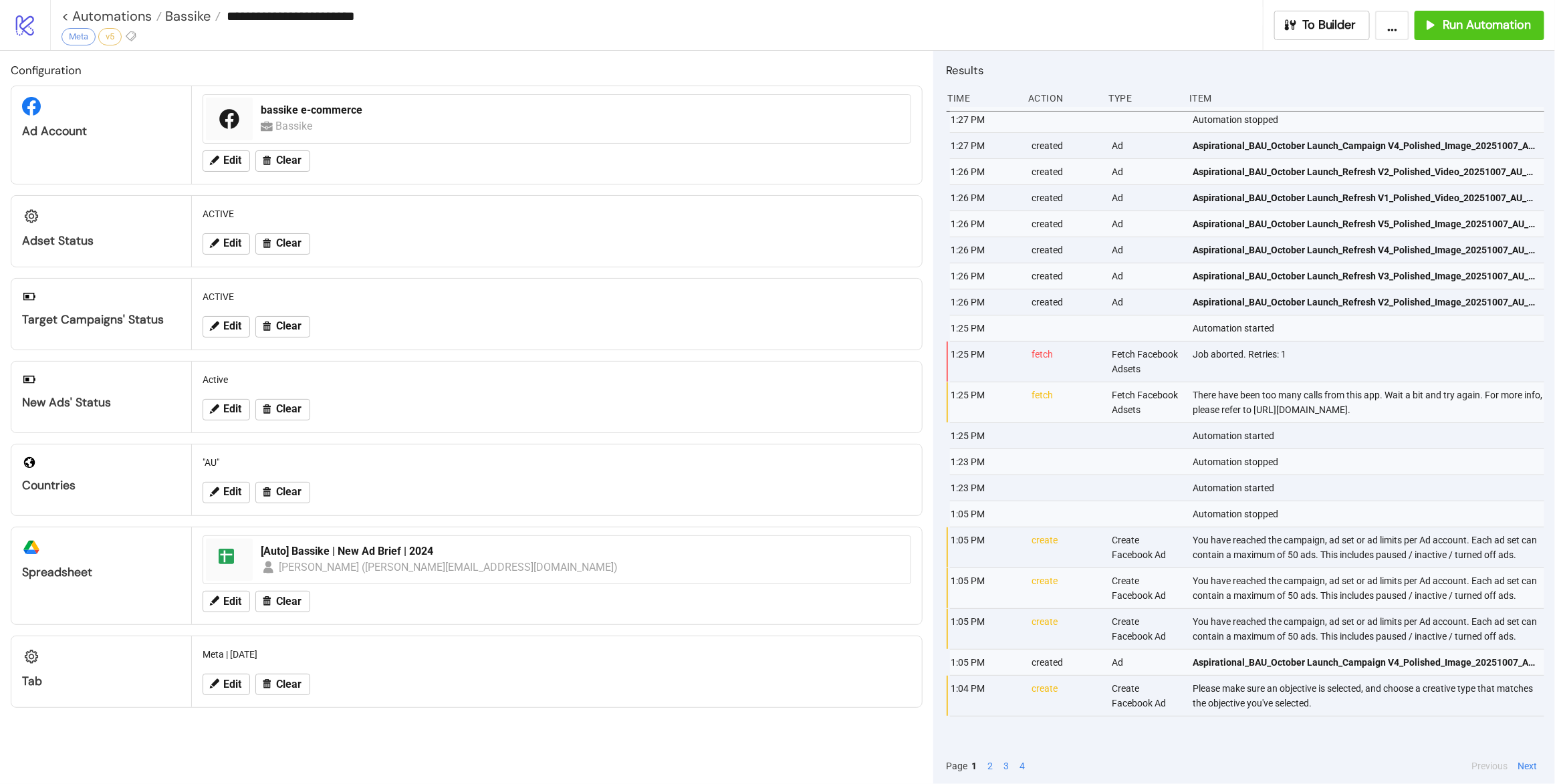
type input "**********"
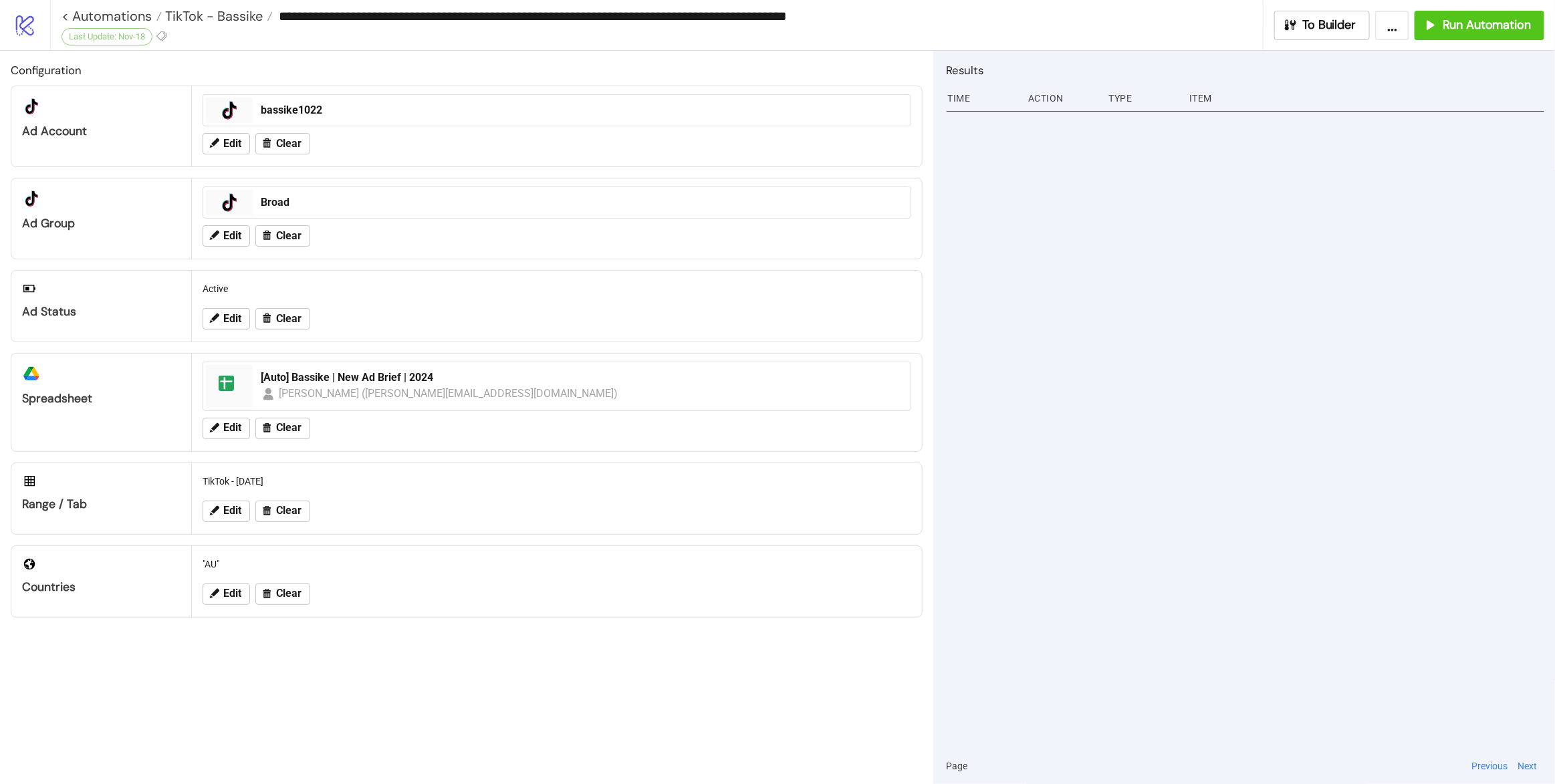
click at [236, 226] on div "Edit Clear" at bounding box center [557, 236] width 719 height 35
click at [236, 230] on span "Edit" at bounding box center [232, 236] width 18 height 12
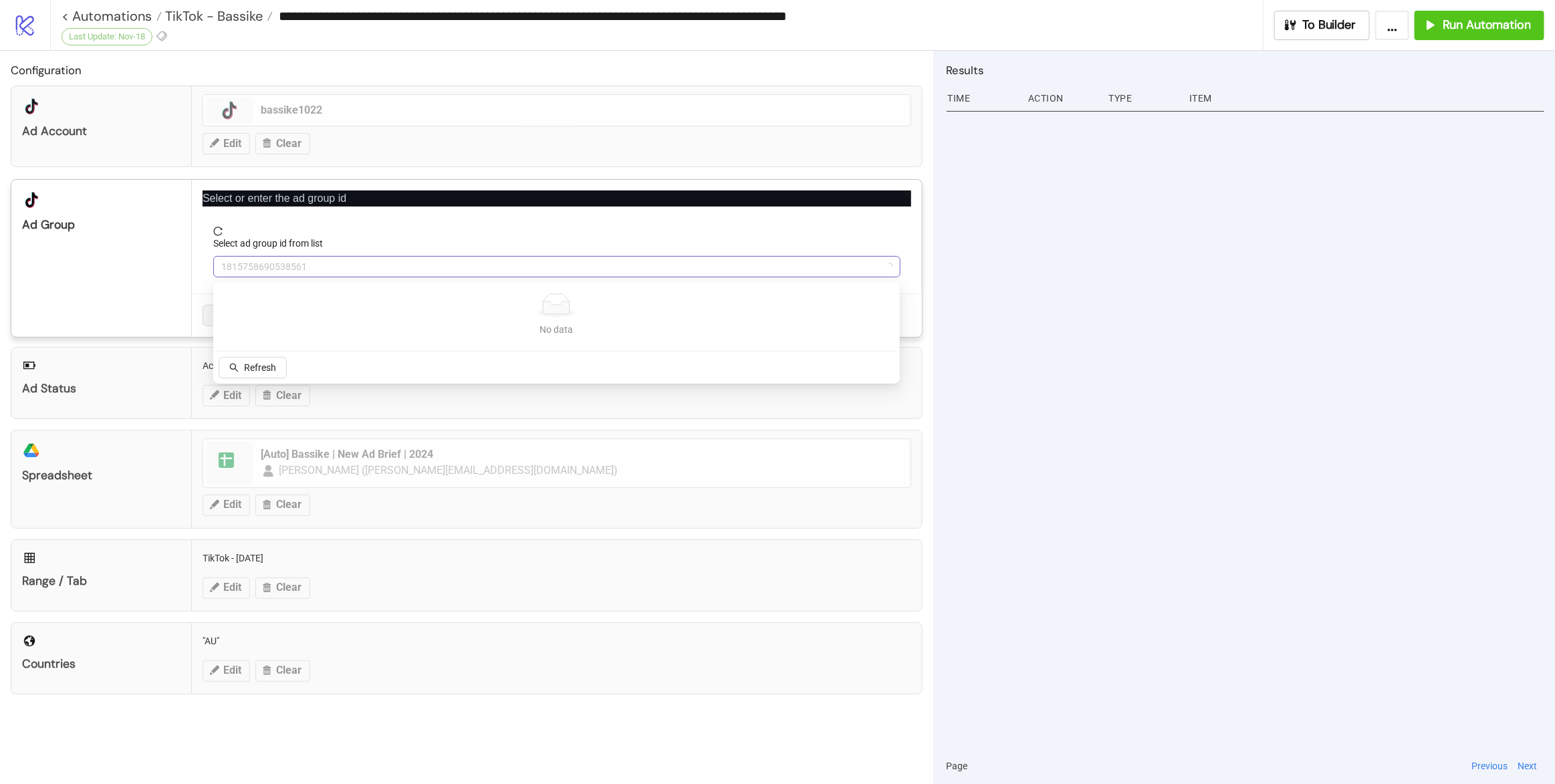
click at [372, 260] on span "1815758690538561" at bounding box center [557, 267] width 672 height 20
paste input "**********"
type input "**********"
click at [290, 372] on div "Refetch Add new ID" at bounding box center [289, 369] width 147 height 24
click at [271, 371] on div "Ad Status Active Edit Clear" at bounding box center [467, 382] width 912 height 72
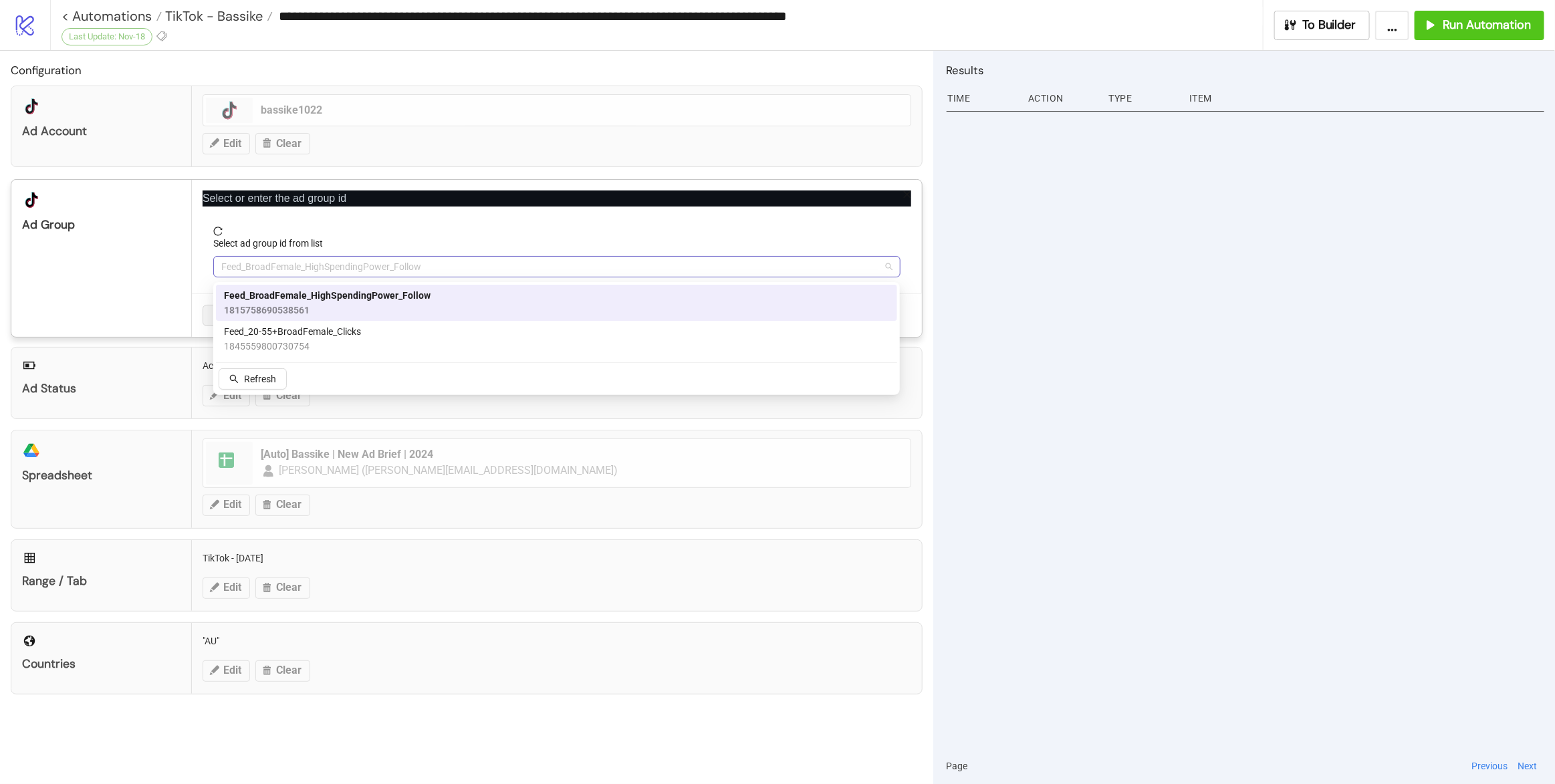
click at [495, 268] on span "Feed_BroadFemale_HighSpendingPower_Follow" at bounding box center [557, 267] width 672 height 20
click at [414, 301] on span "Feed_BroadFemale_HighSpendingPower_Follow" at bounding box center [327, 295] width 206 height 15
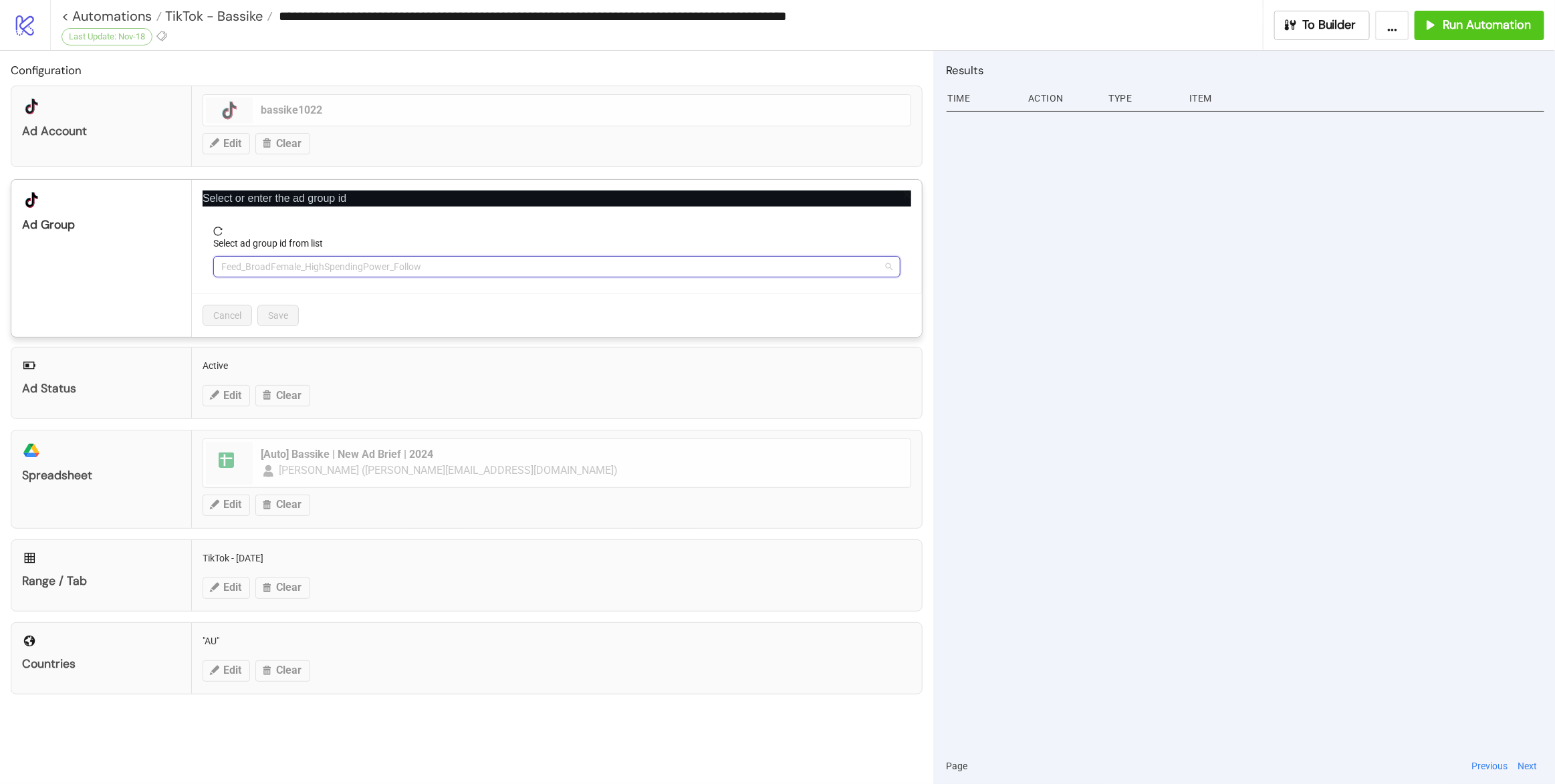
click at [474, 276] on span "Feed_BroadFemale_HighSpendingPower_Follow" at bounding box center [557, 267] width 672 height 20
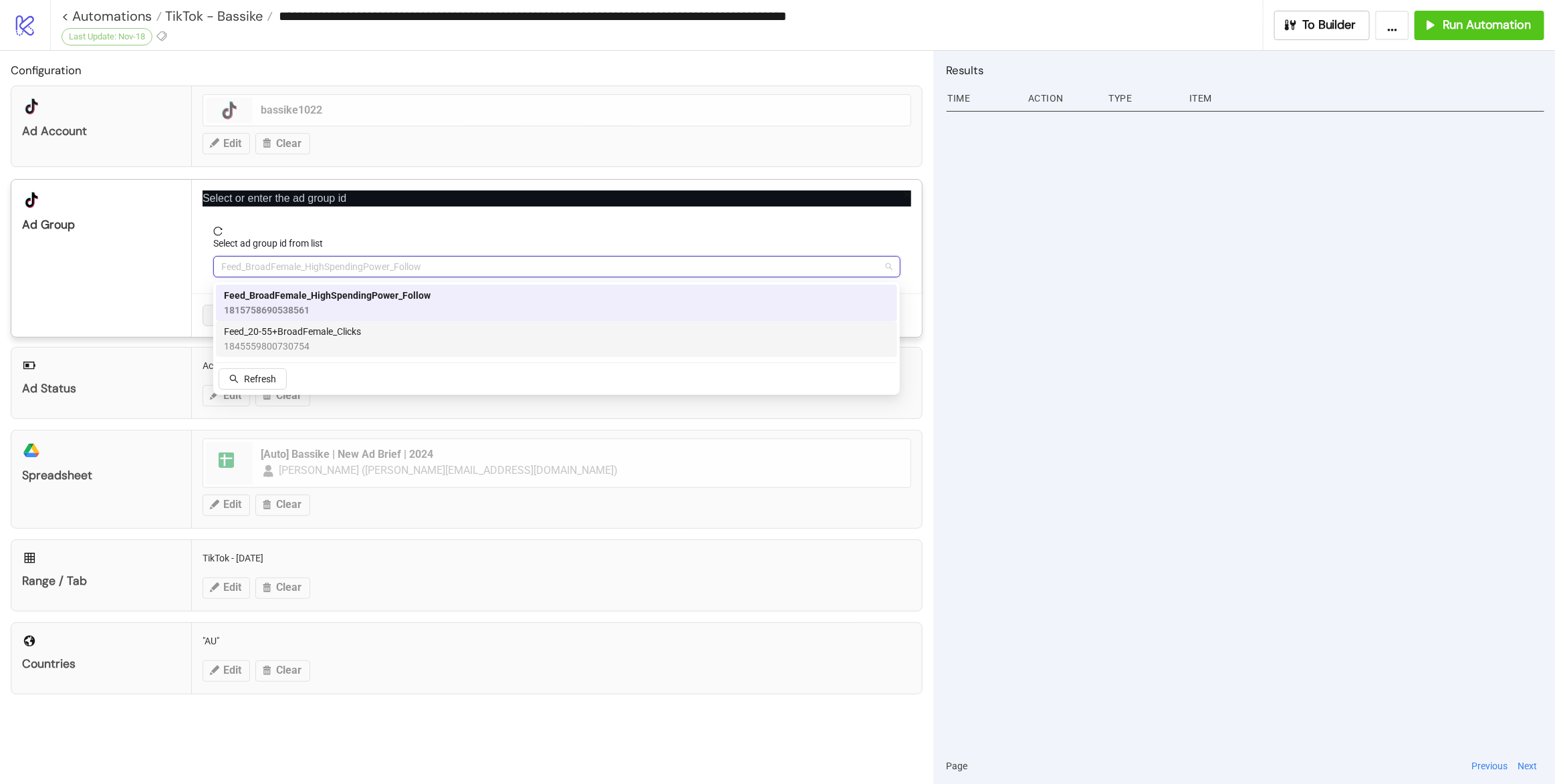
click at [455, 340] on div "Feed_20-55+BroadFemale_Clicks 1845559800730754" at bounding box center [556, 338] width 665 height 29
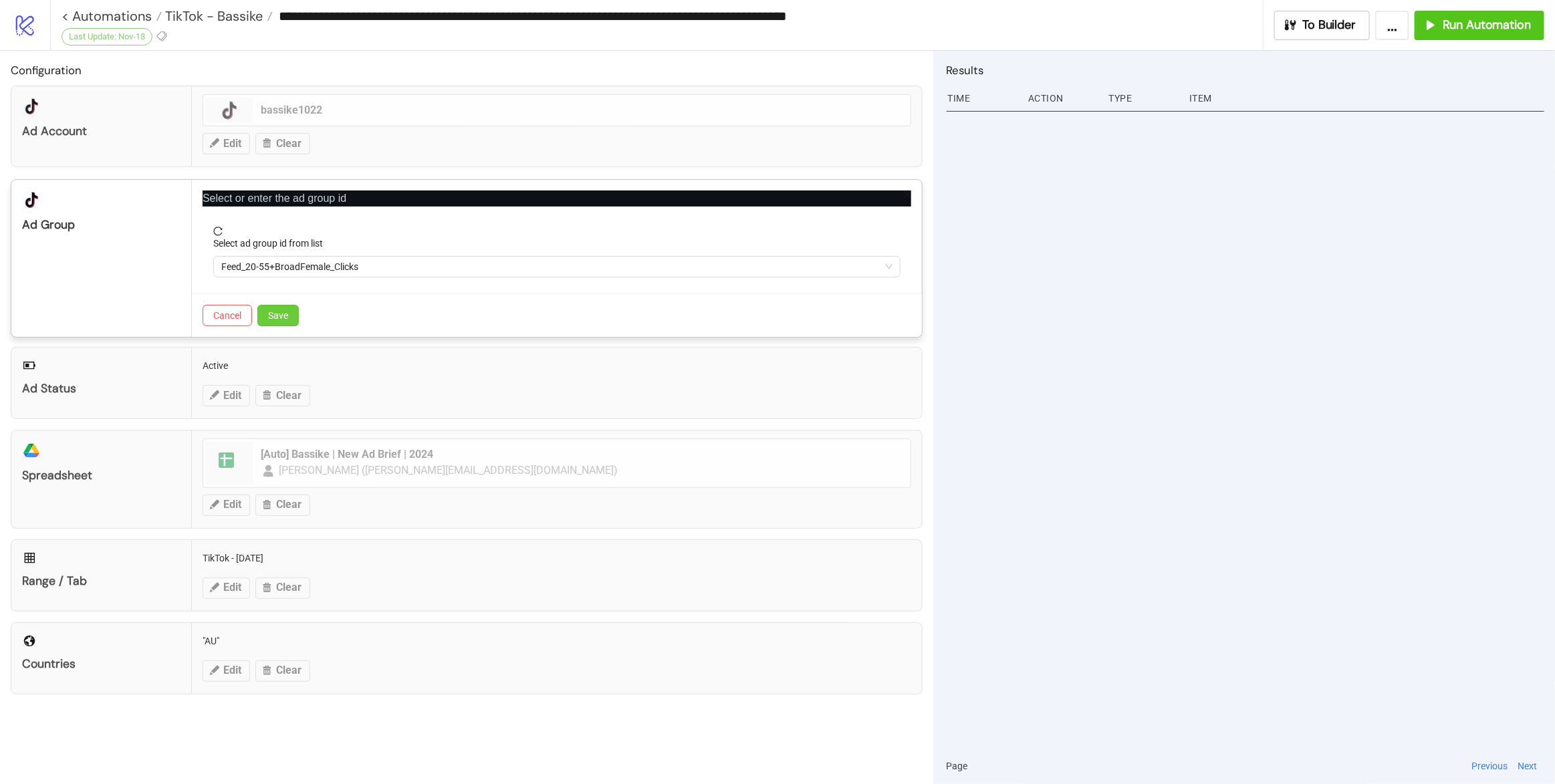
click at [293, 326] on button "Save" at bounding box center [278, 315] width 41 height 21
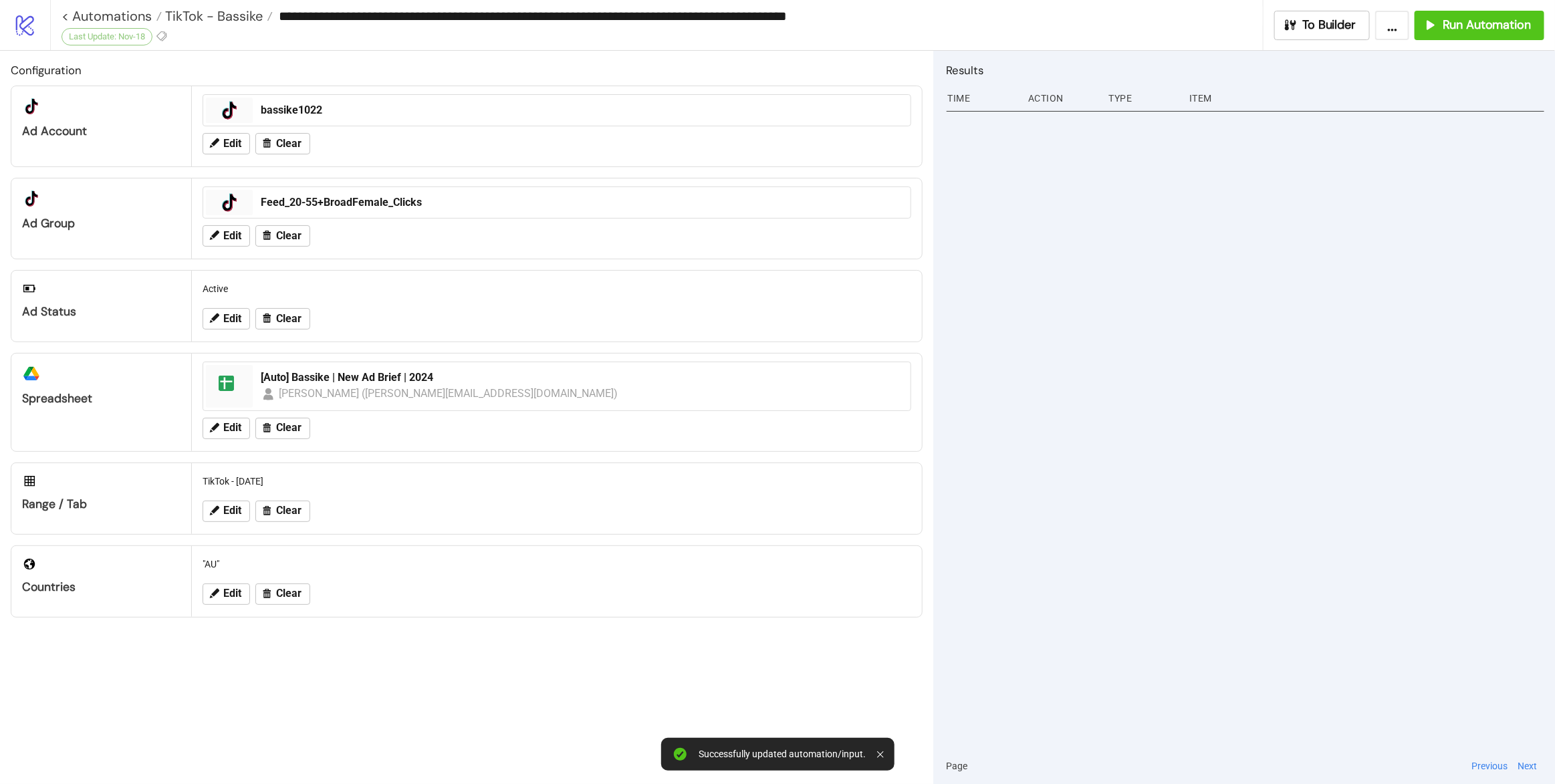
click at [1360, 245] on div at bounding box center [1246, 427] width 598 height 641
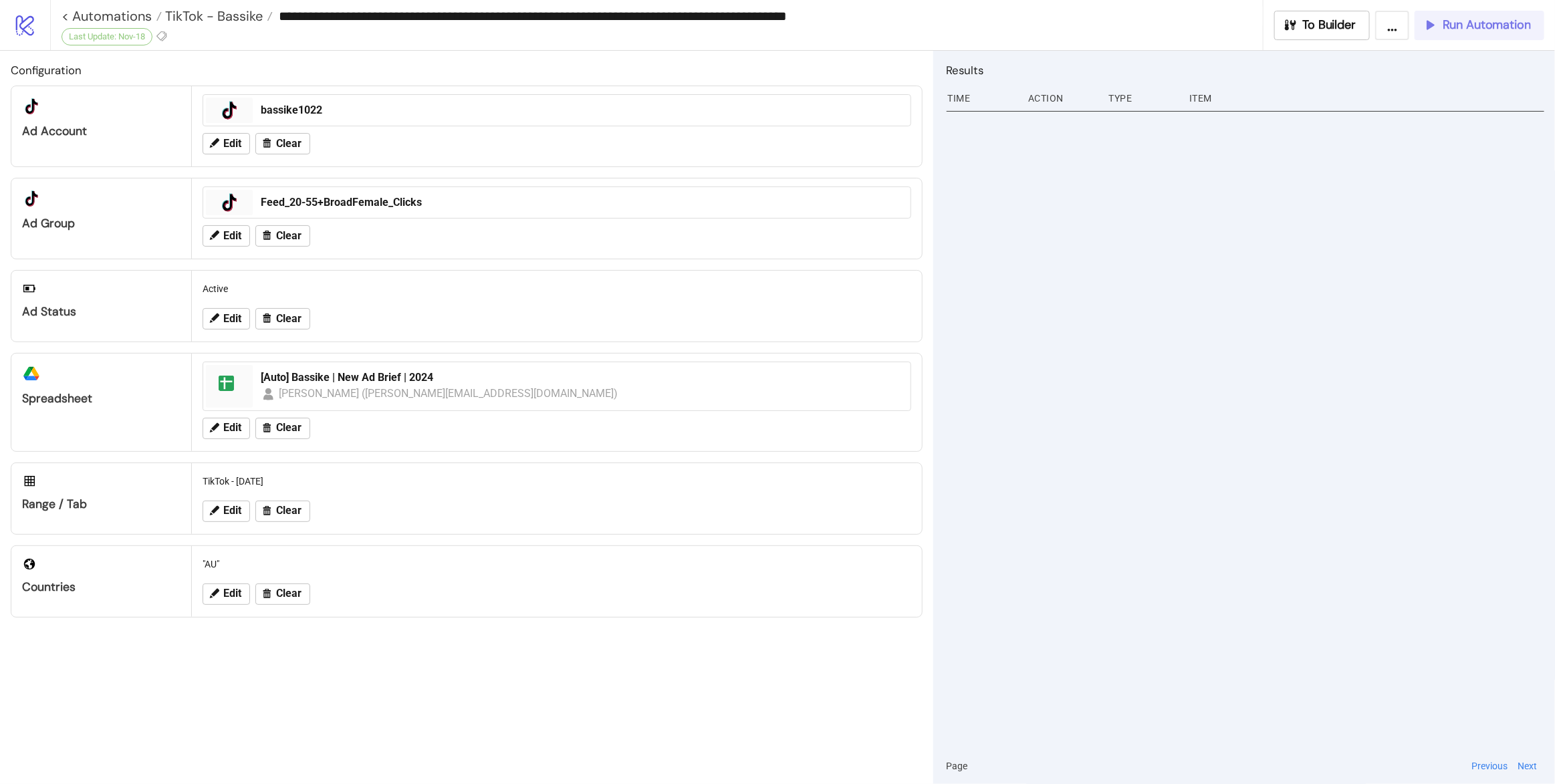
click at [1474, 20] on span "Run Automation" at bounding box center [1487, 25] width 88 height 16
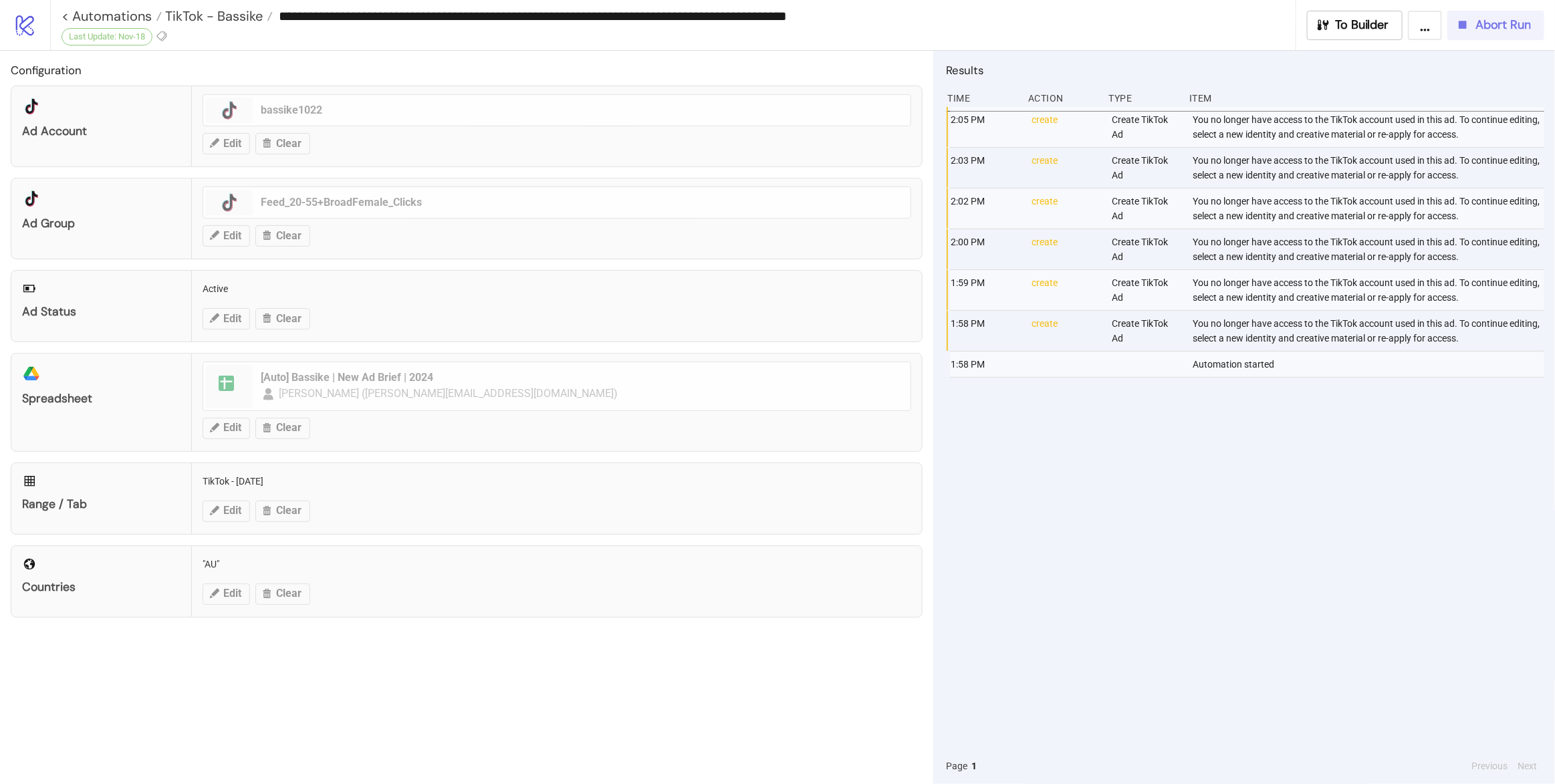
click at [1478, 24] on span "Abort Run" at bounding box center [1504, 25] width 55 height 16
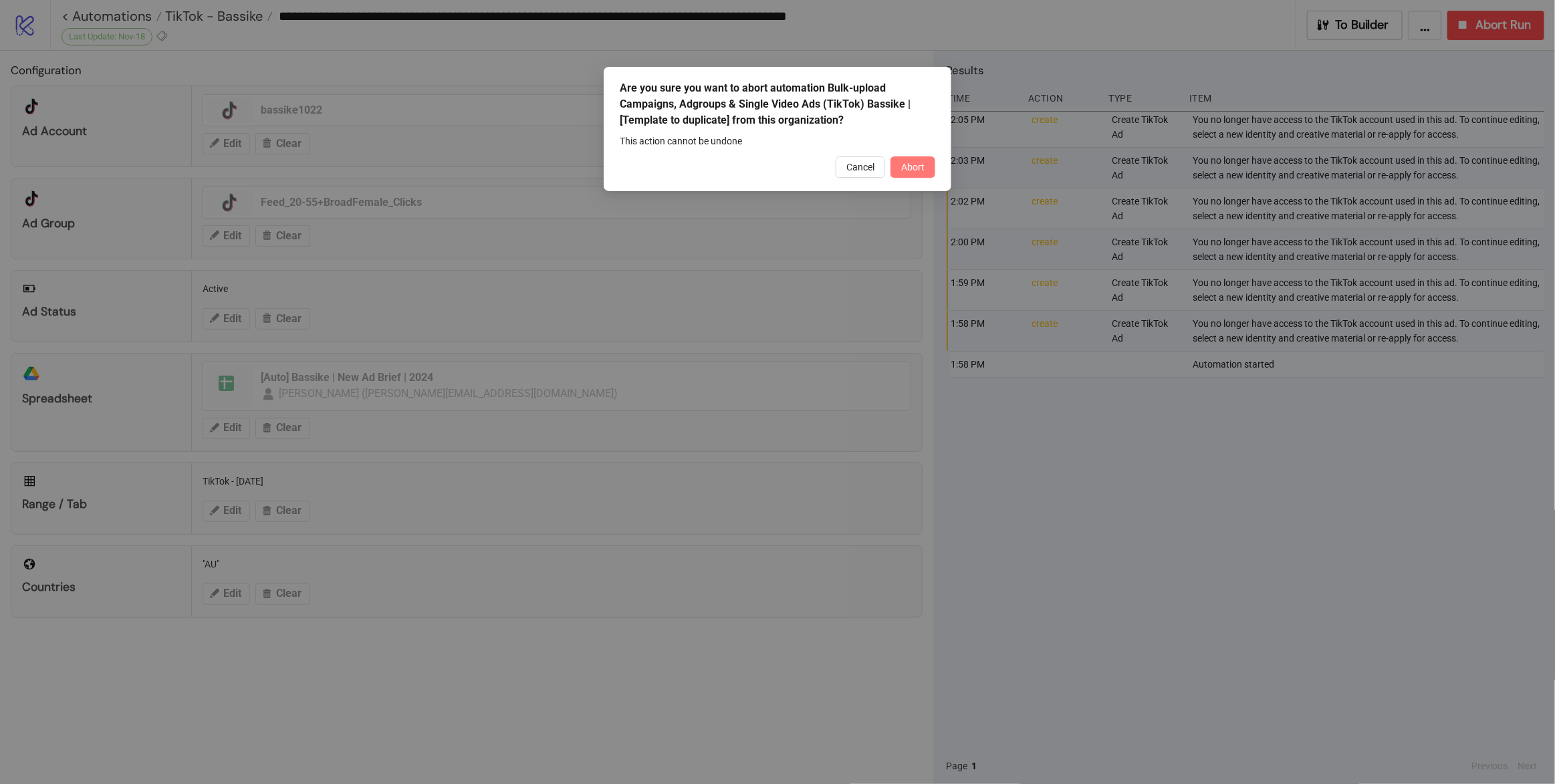
click at [927, 163] on button "Abort" at bounding box center [913, 167] width 45 height 21
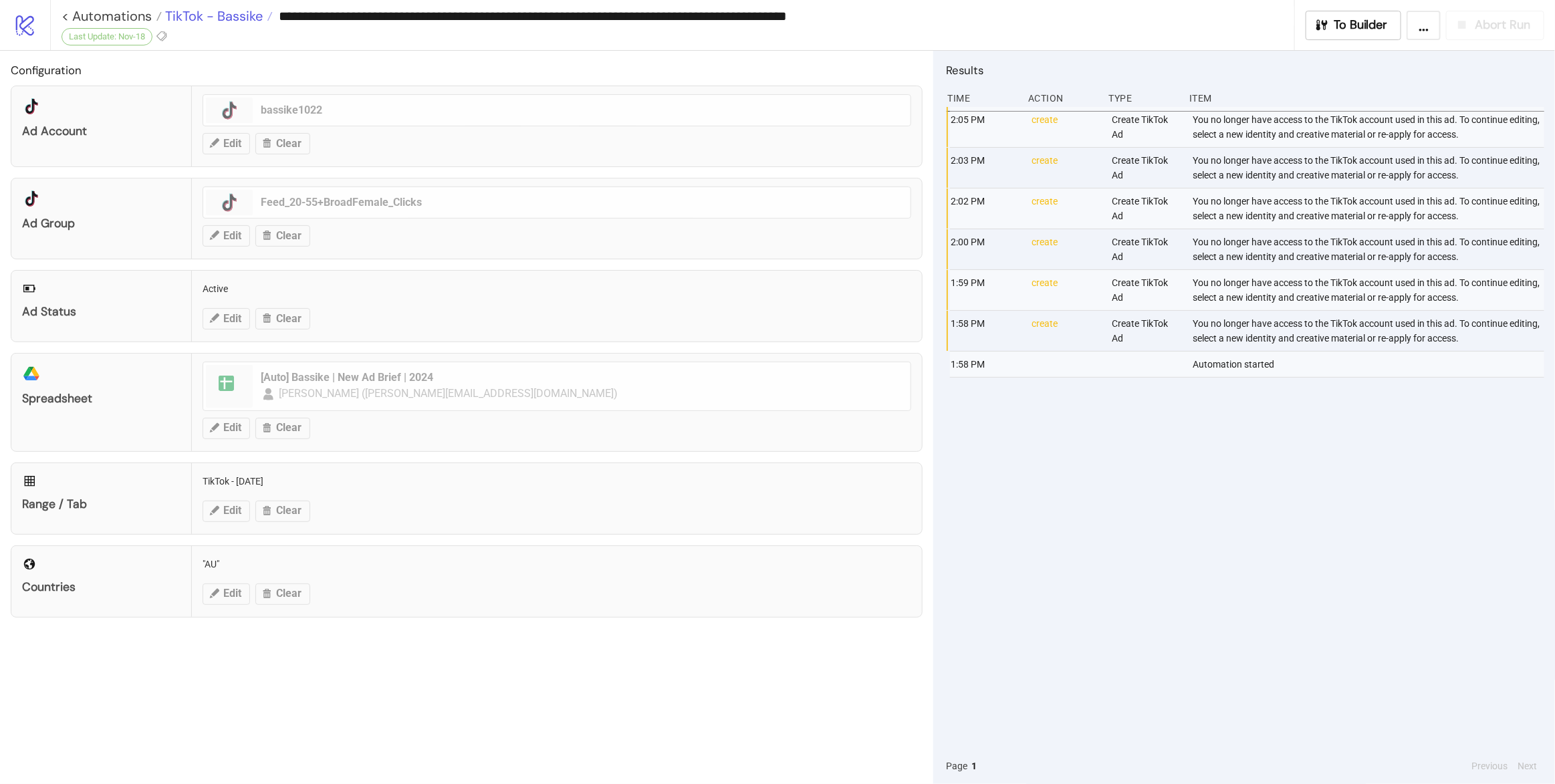
click at [225, 21] on span "TikTok - Bassike" at bounding box center [212, 16] width 101 height 17
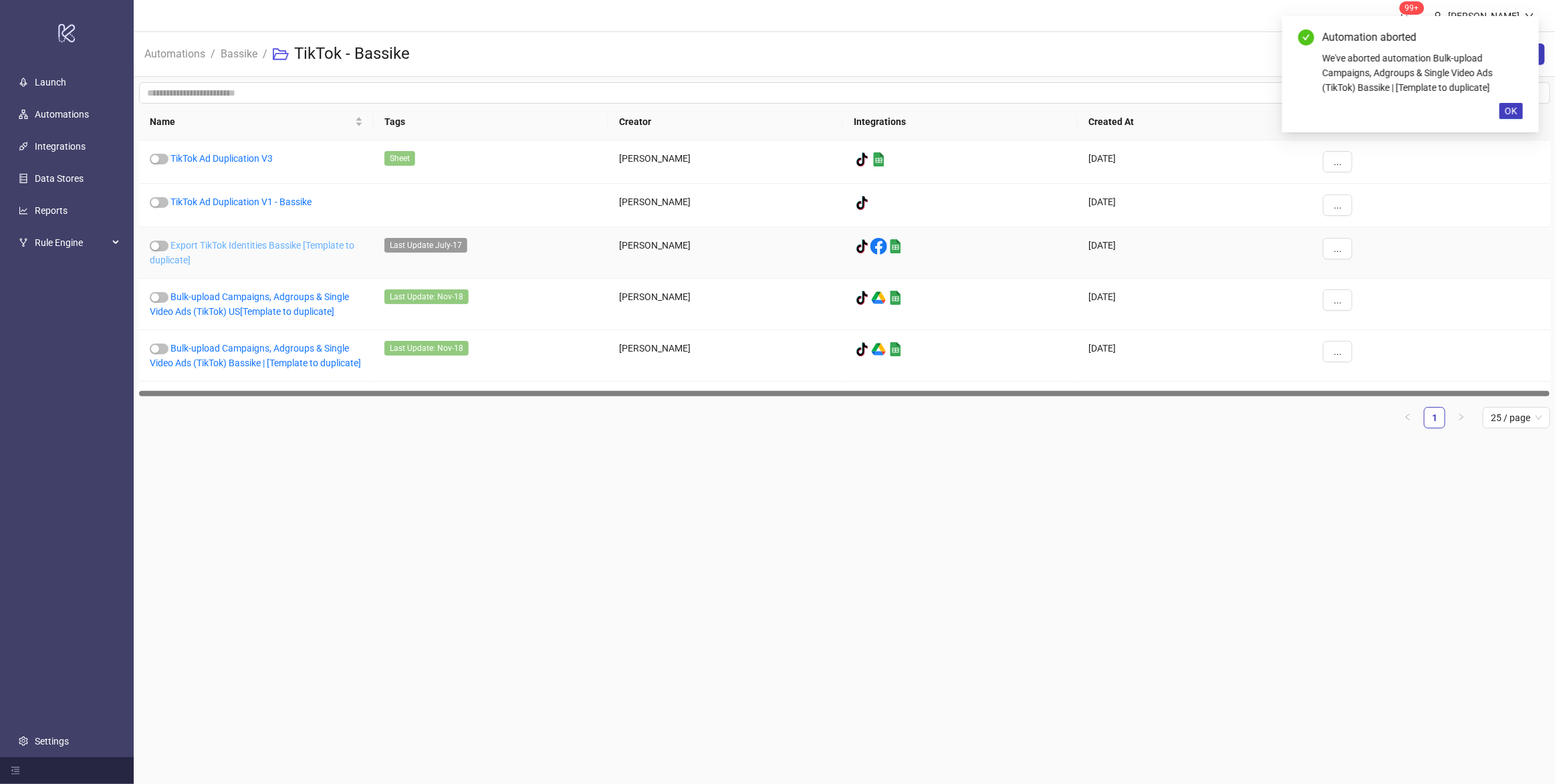
click at [280, 249] on link "Export TikTok Identities Bassike [Template to duplicate]" at bounding box center [251, 253] width 205 height 26
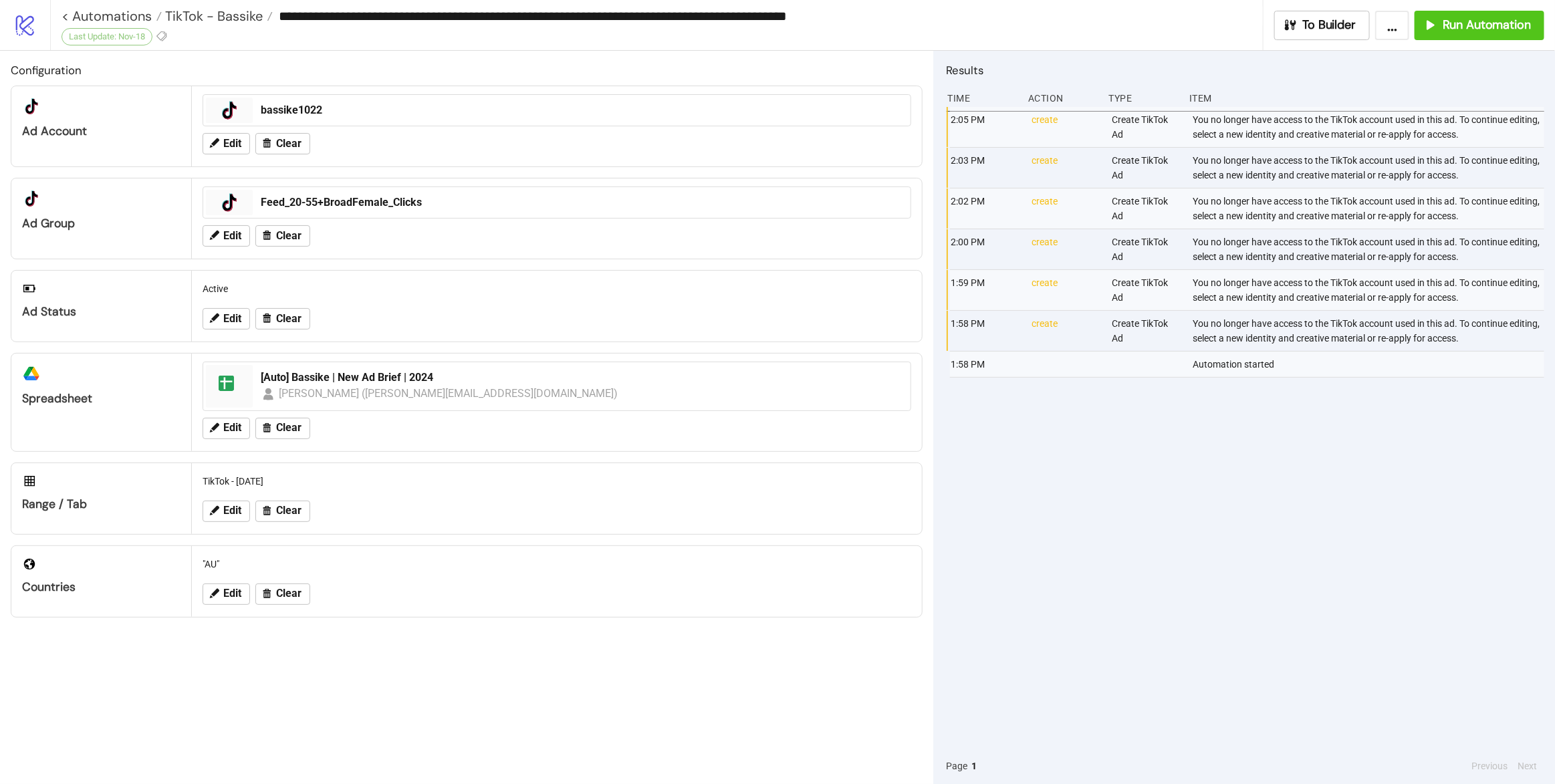
type input "**********"
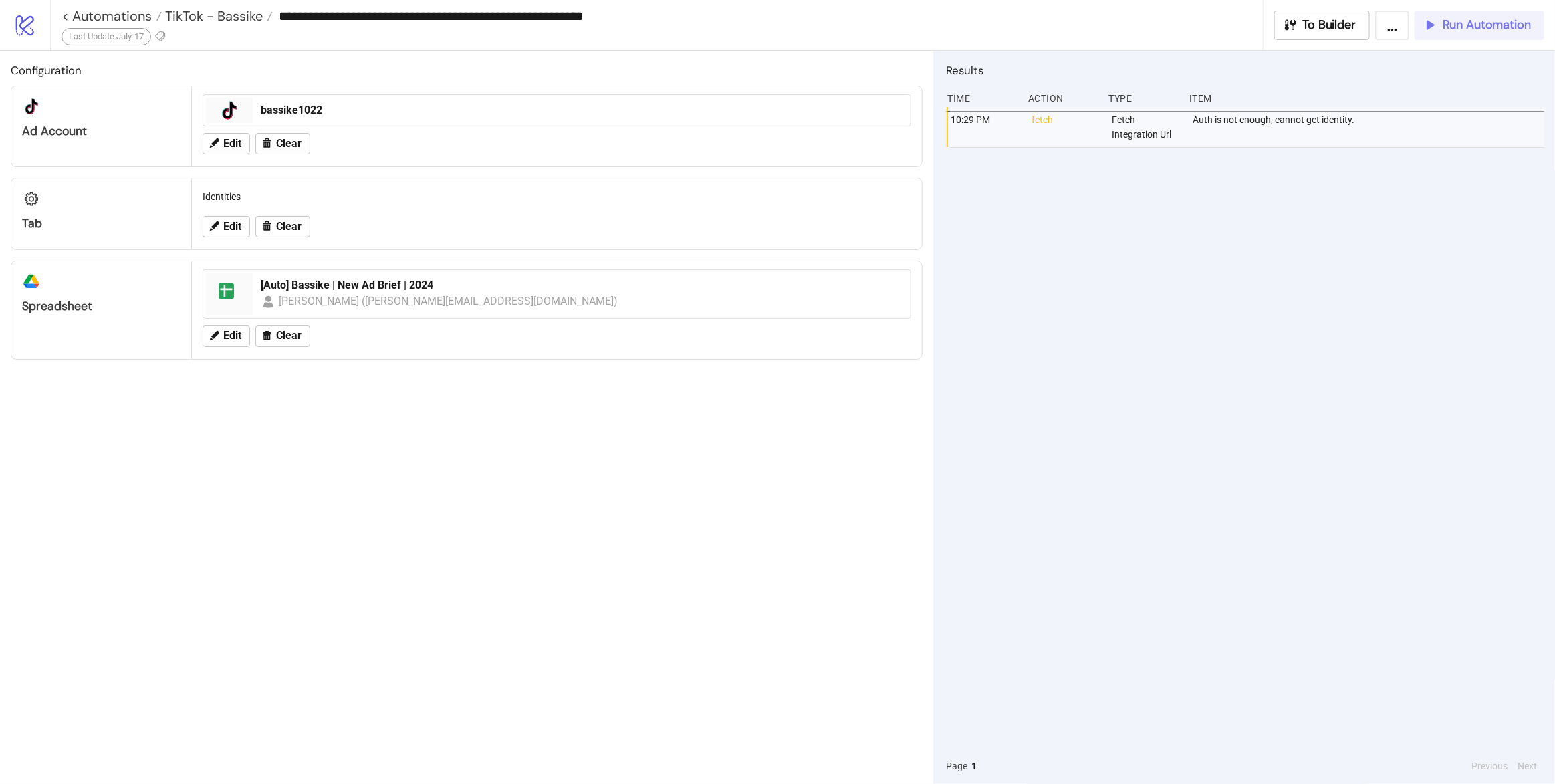
click at [1445, 21] on span "Run Automation" at bounding box center [1487, 25] width 88 height 16
click at [221, 14] on span "TikTok - Bassike" at bounding box center [212, 16] width 101 height 17
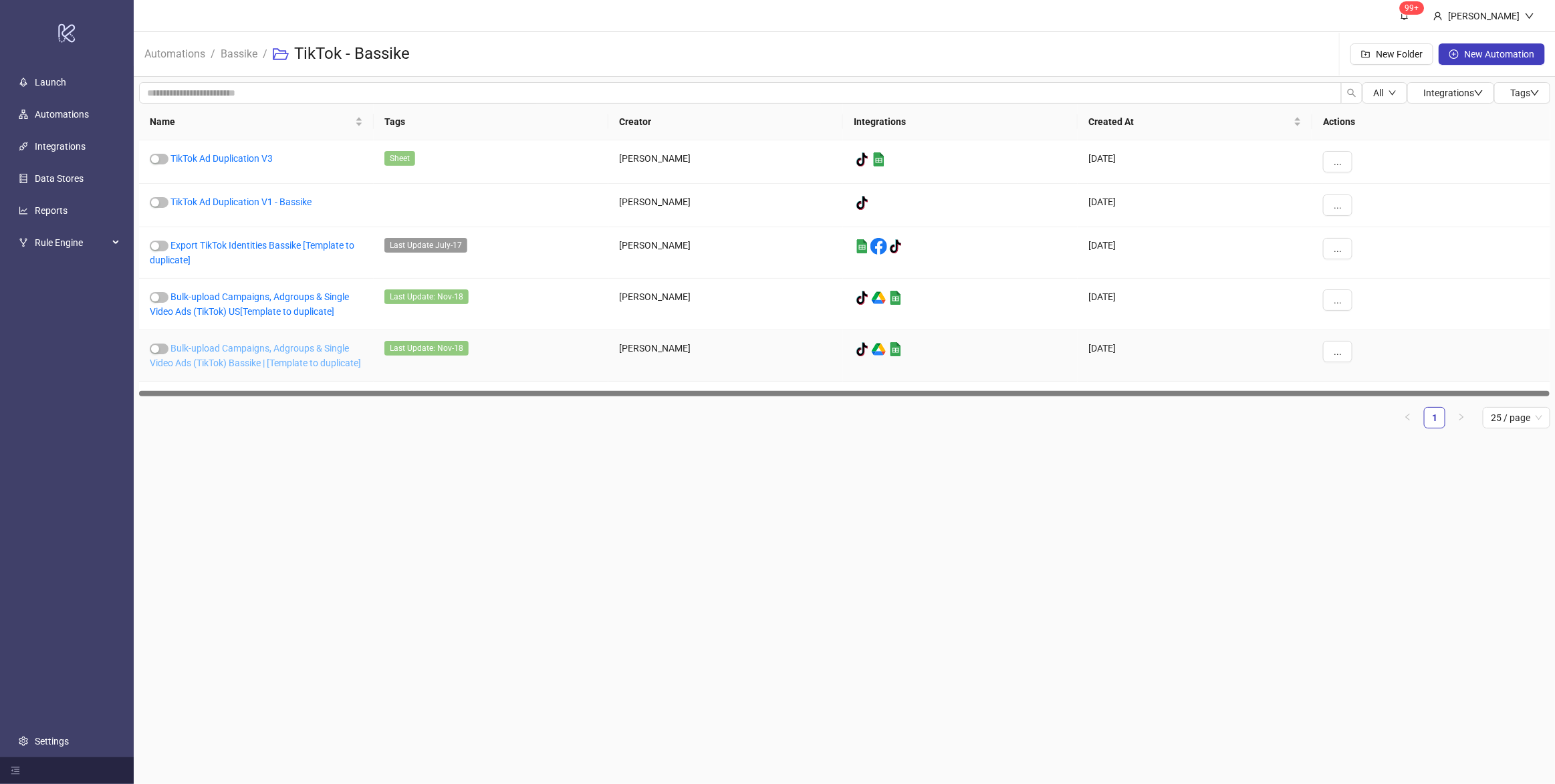
click at [239, 359] on link "Bulk-upload Campaigns, Adgroups & Single Video Ads (TikTok) Bassike | [Template…" at bounding box center [255, 356] width 211 height 26
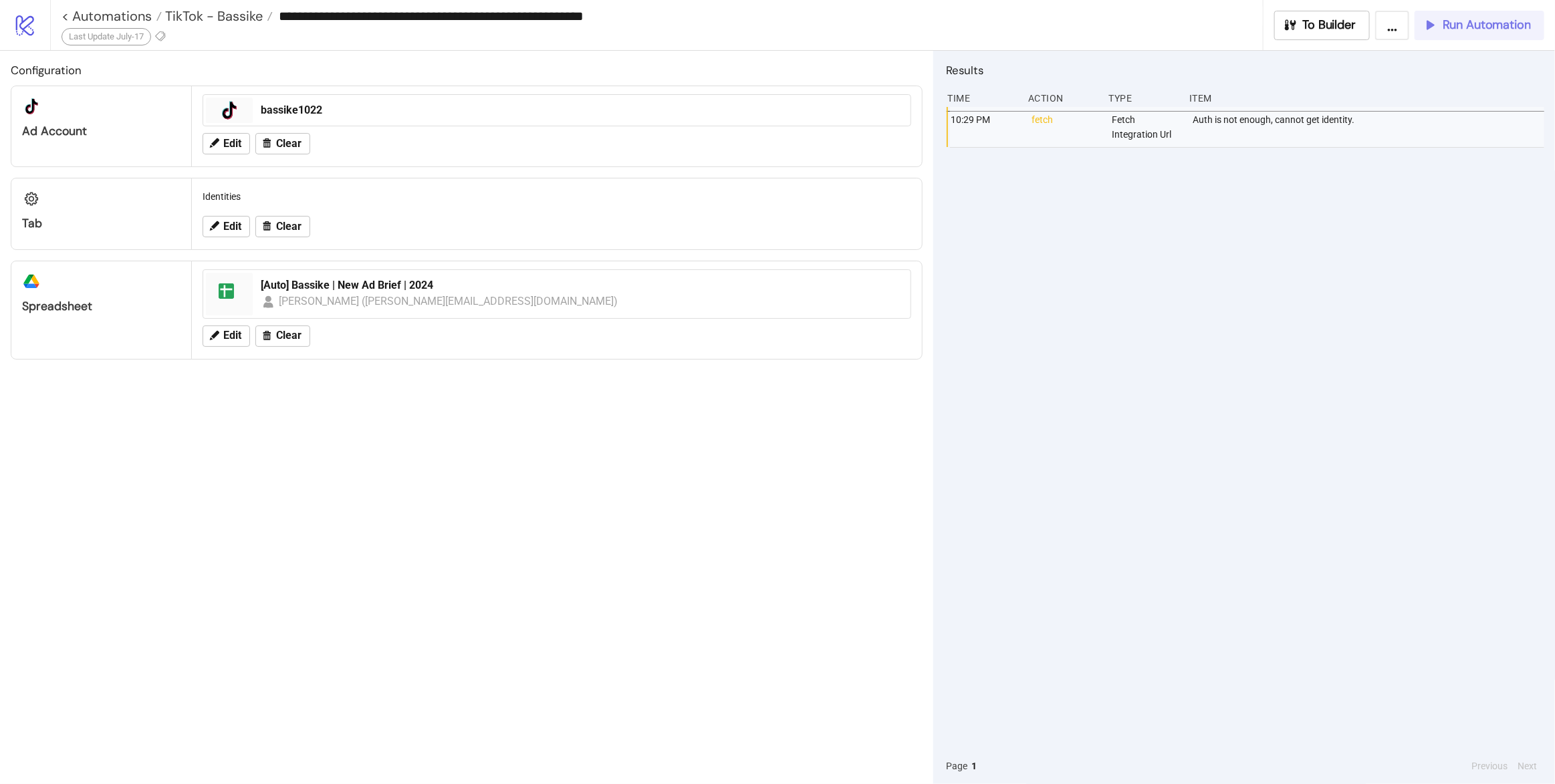
type input "**********"
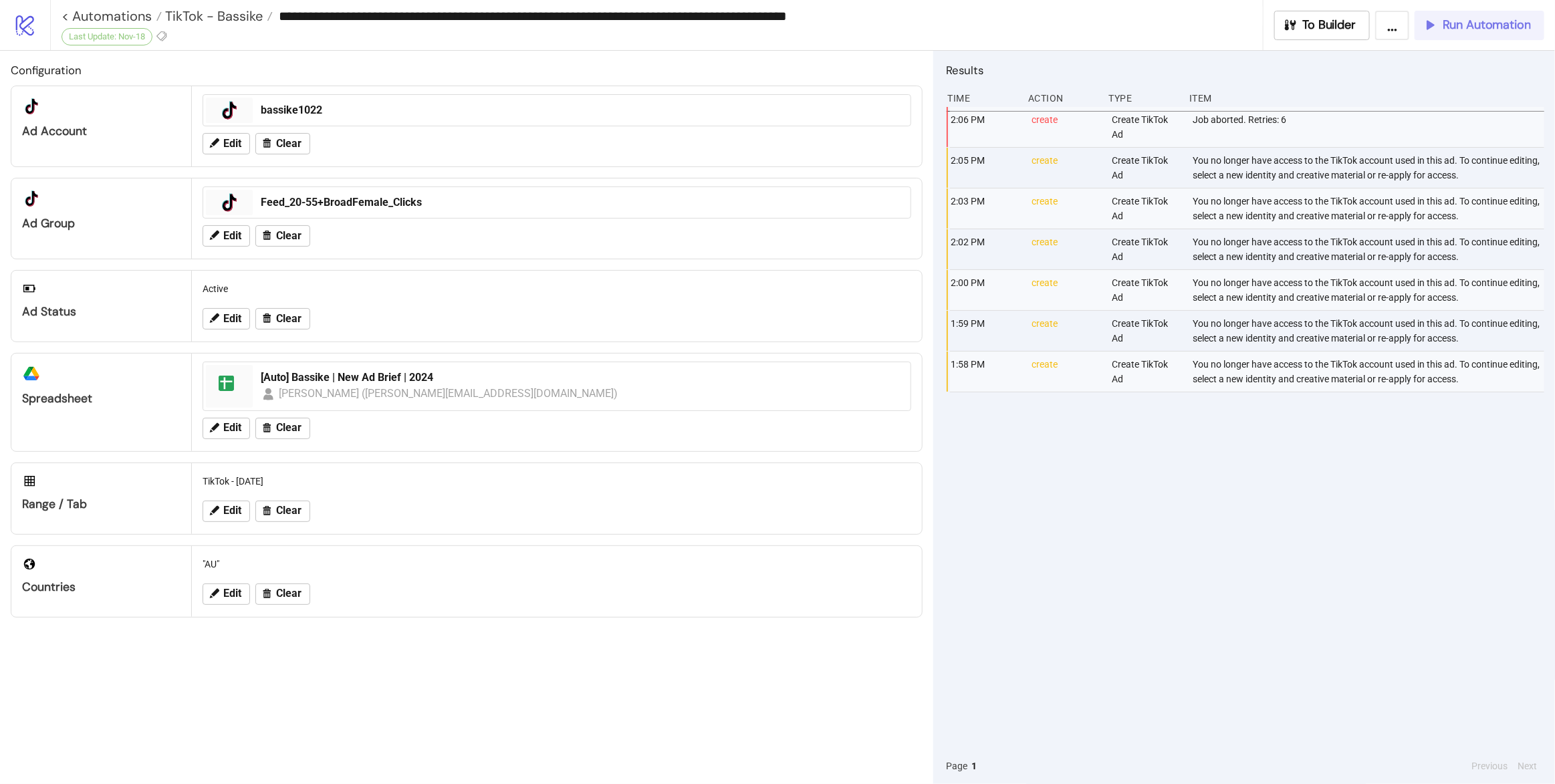
click at [1504, 33] on button "Run Automation" at bounding box center [1479, 26] width 129 height 29
